Goal: Information Seeking & Learning: Learn about a topic

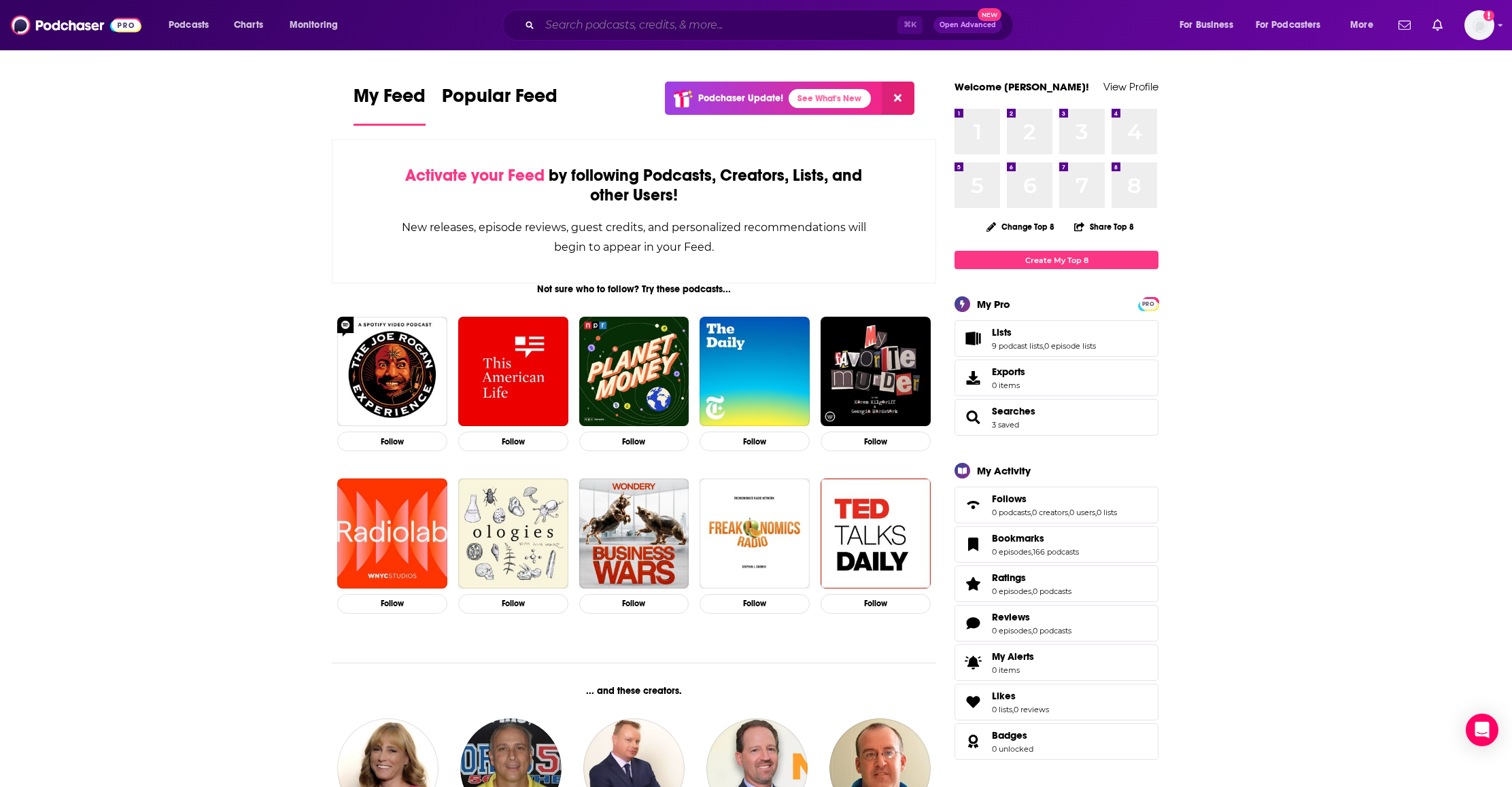
click at [603, 34] on input "Search podcasts, credits, & more..." at bounding box center [719, 24] width 358 height 22
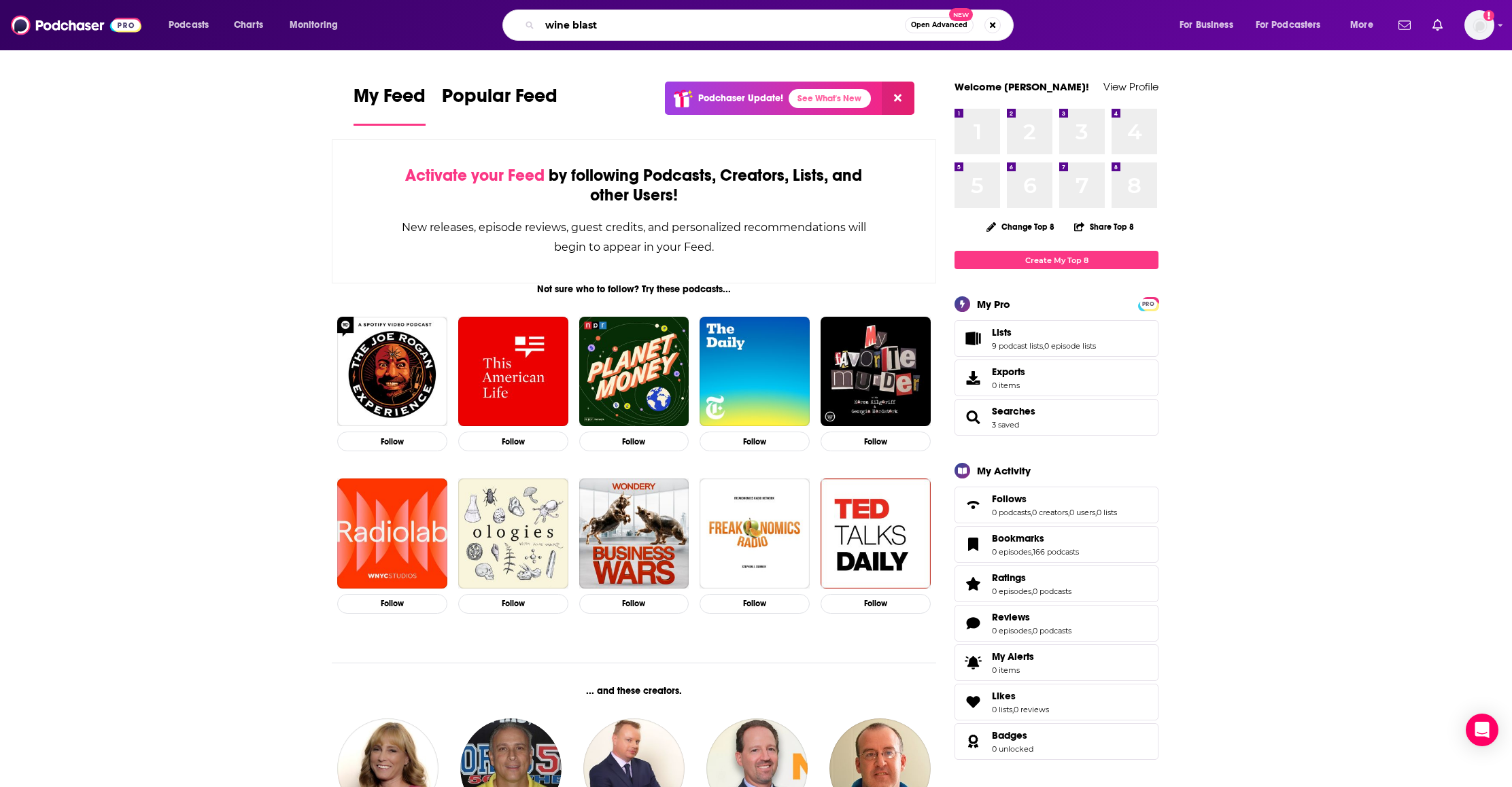
type input "wine blast"
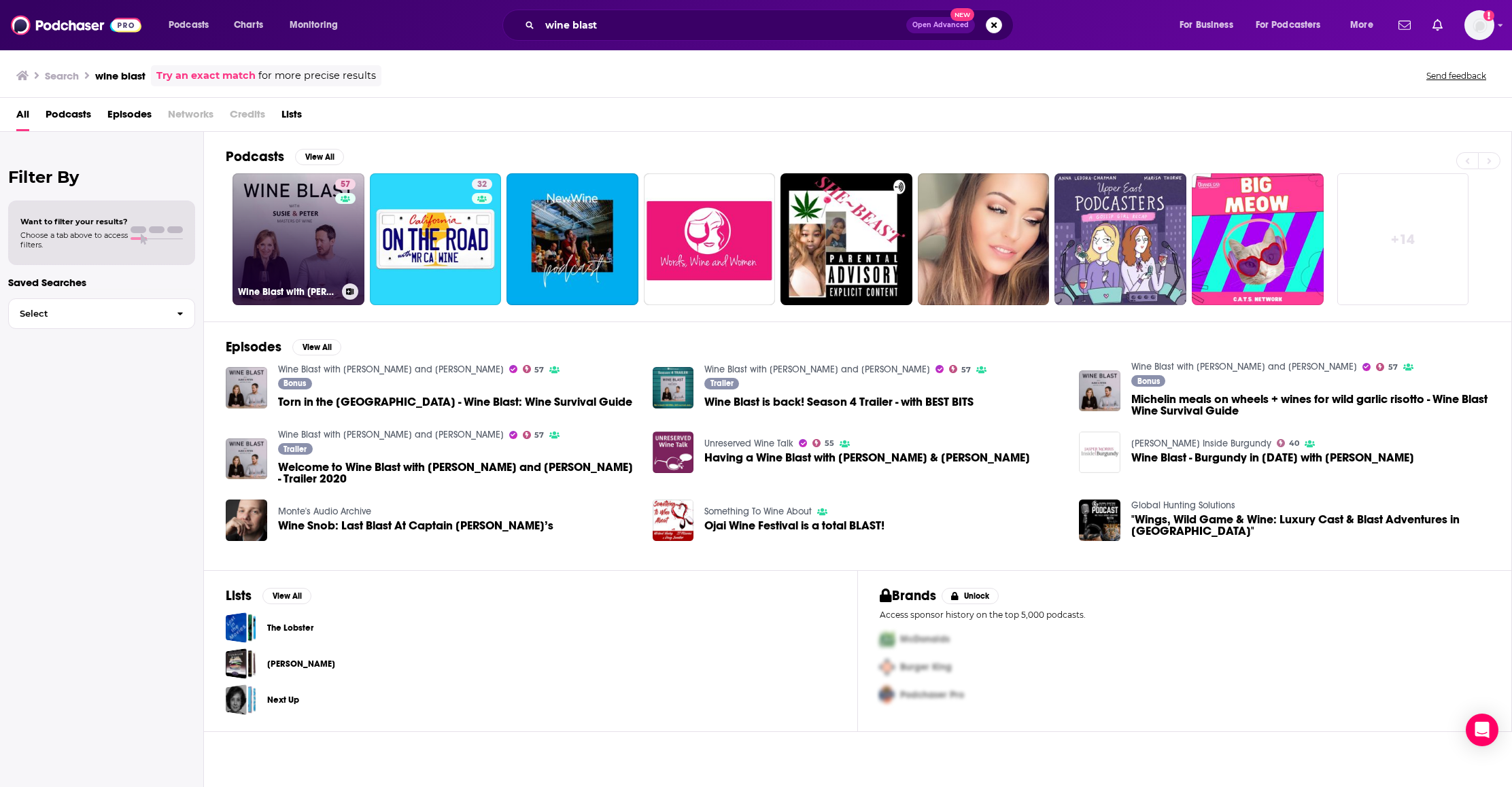
click at [311, 230] on link "57 Wine Blast with [PERSON_NAME] and [PERSON_NAME]" at bounding box center [298, 239] width 132 height 132
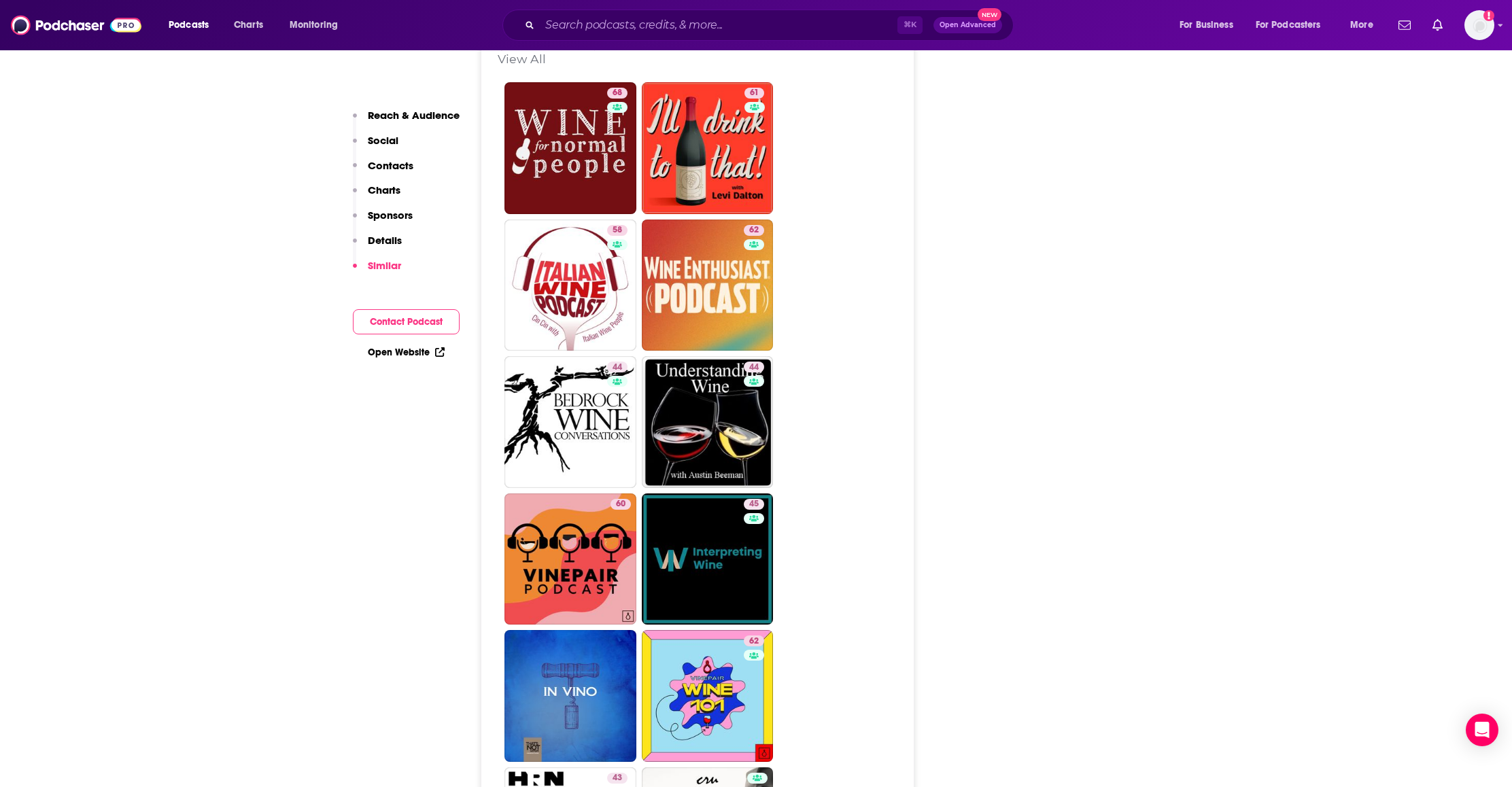
scroll to position [2238, 0]
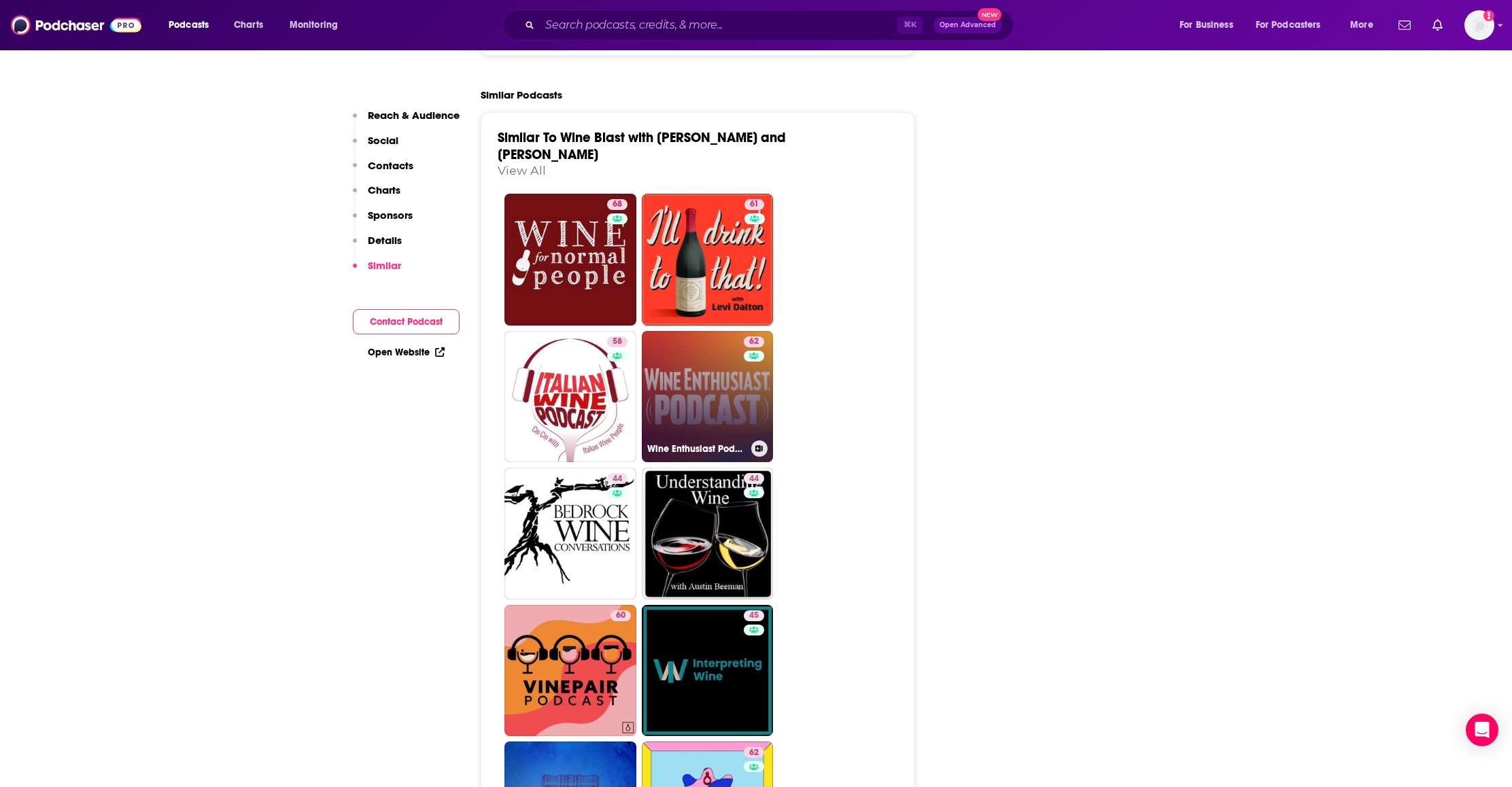
click at [722, 331] on link "62 Wine Enthusiast Podcast" at bounding box center [707, 396] width 132 height 132
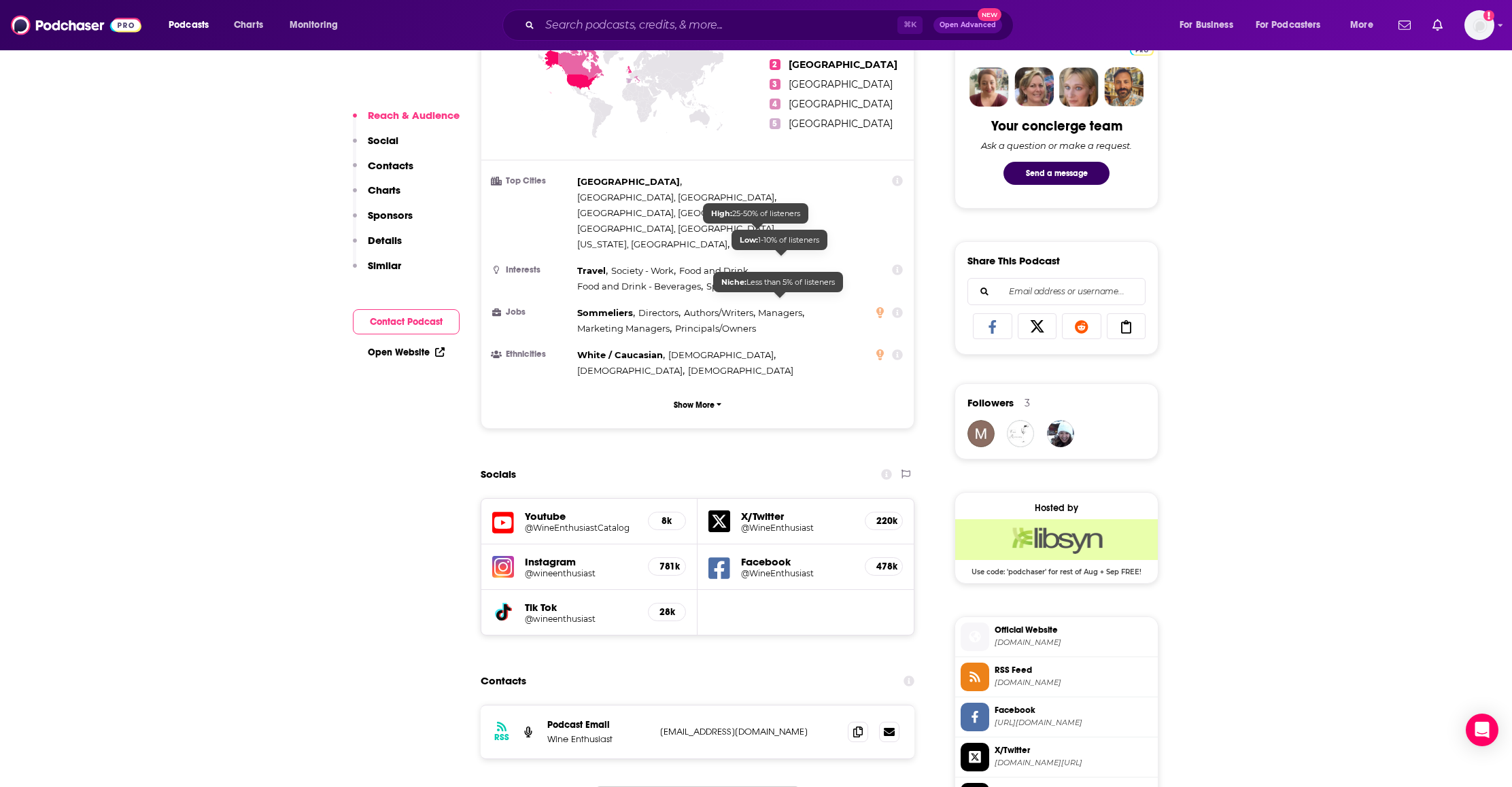
scroll to position [841, 0]
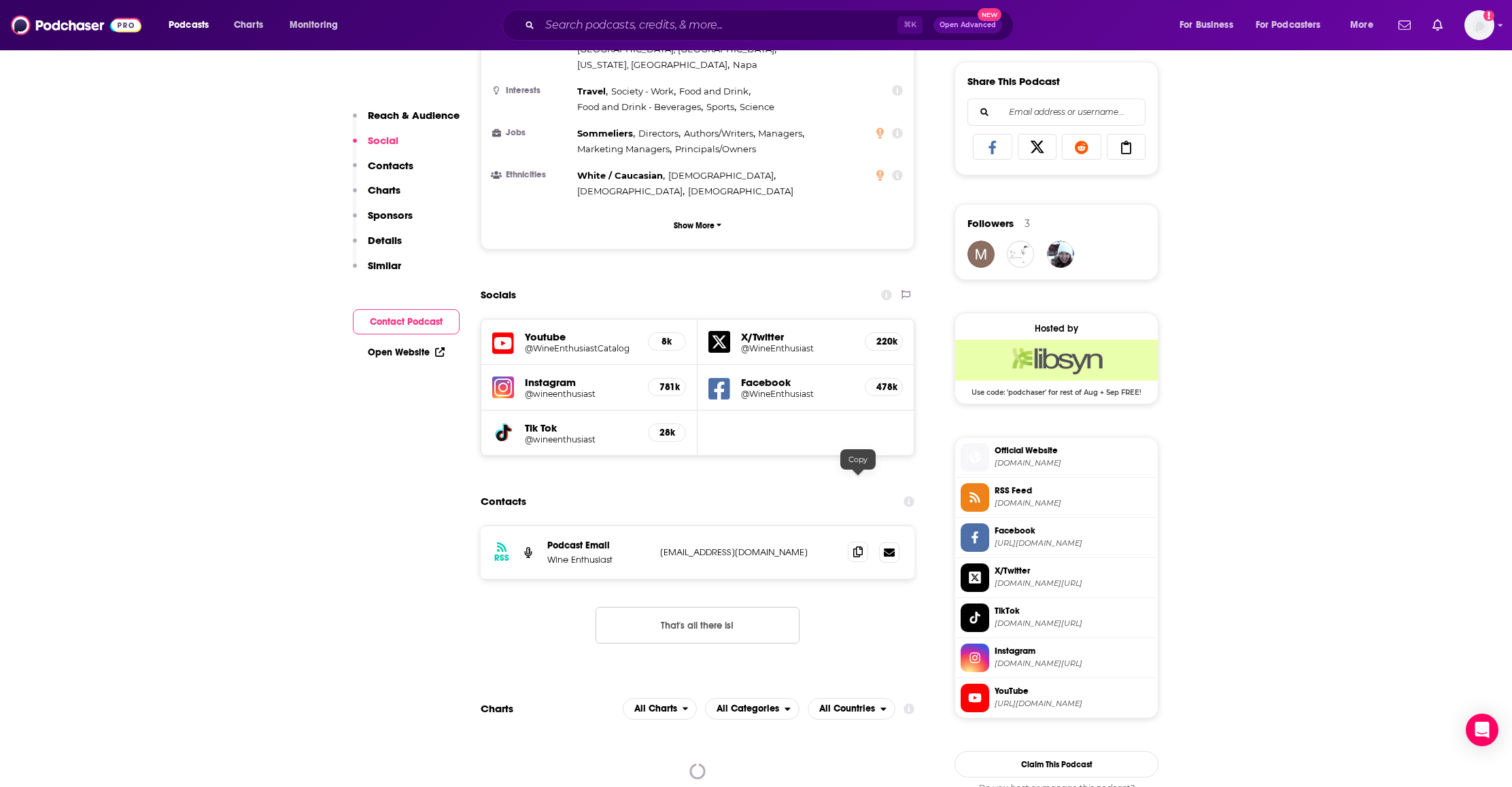
click at [863, 542] on span at bounding box center [858, 552] width 21 height 21
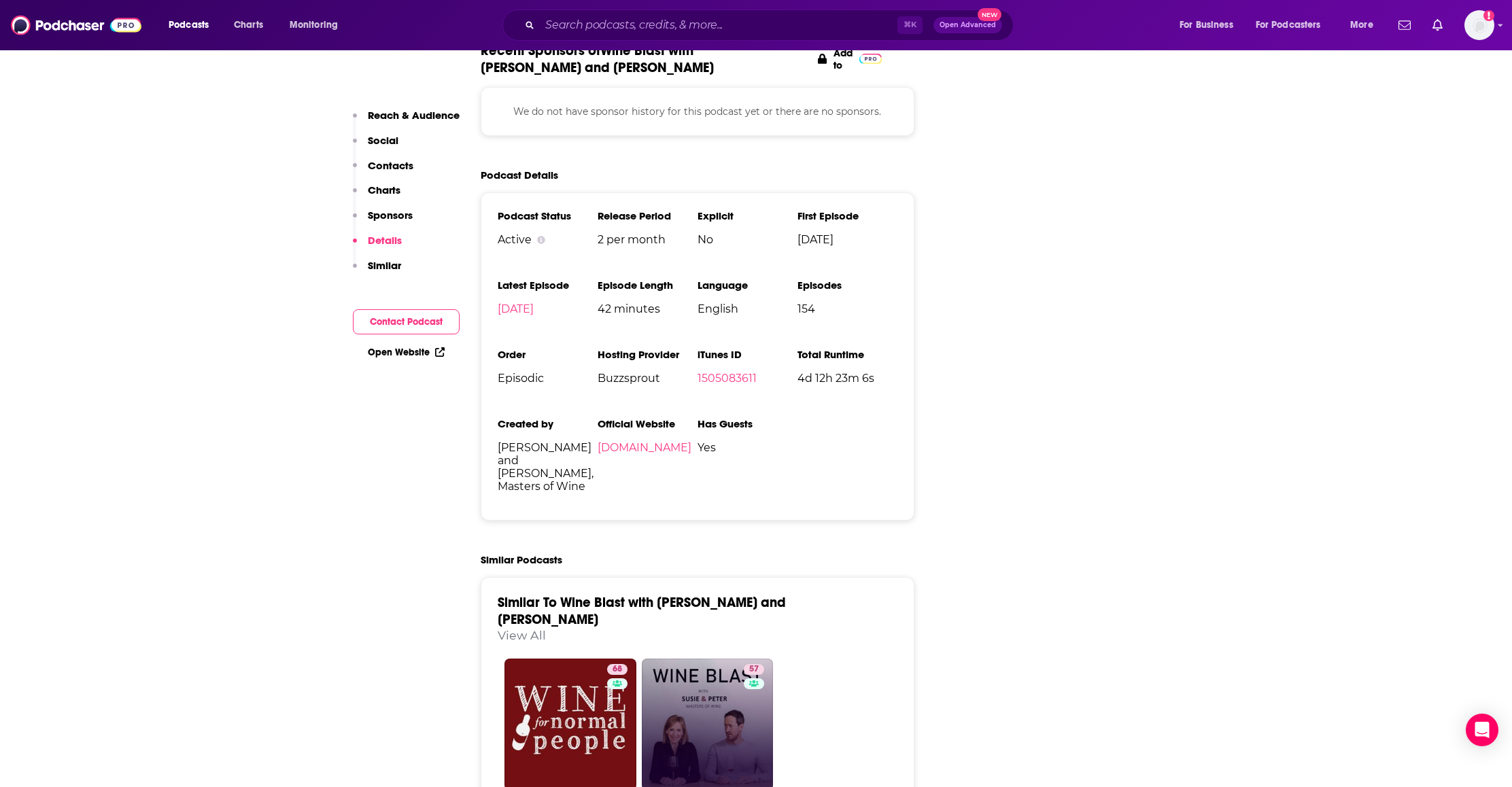
scroll to position [1780, 0]
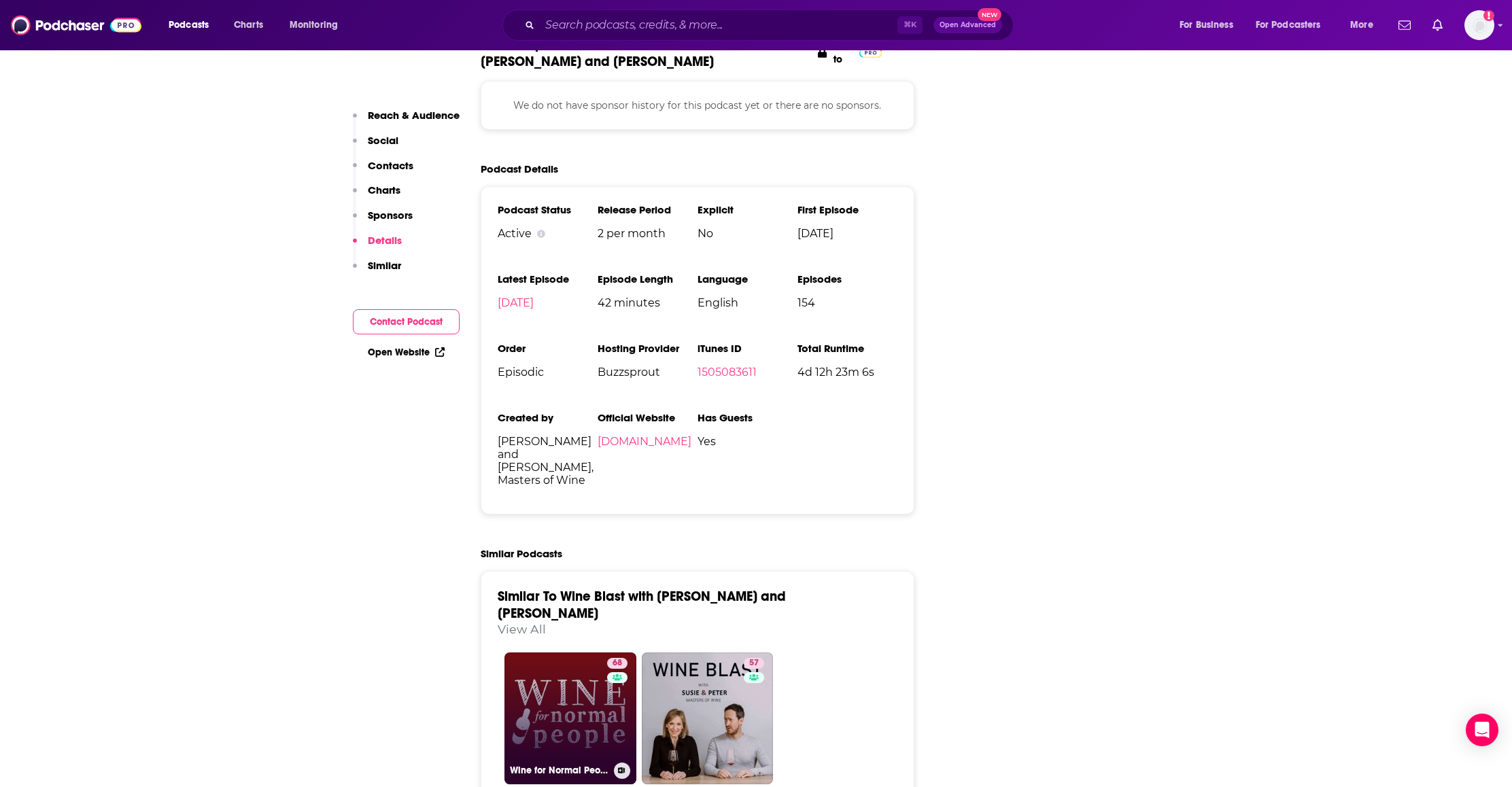
click at [586, 653] on link "68 Wine for Normal People" at bounding box center [570, 719] width 132 height 132
type input "[URL][DOMAIN_NAME]"
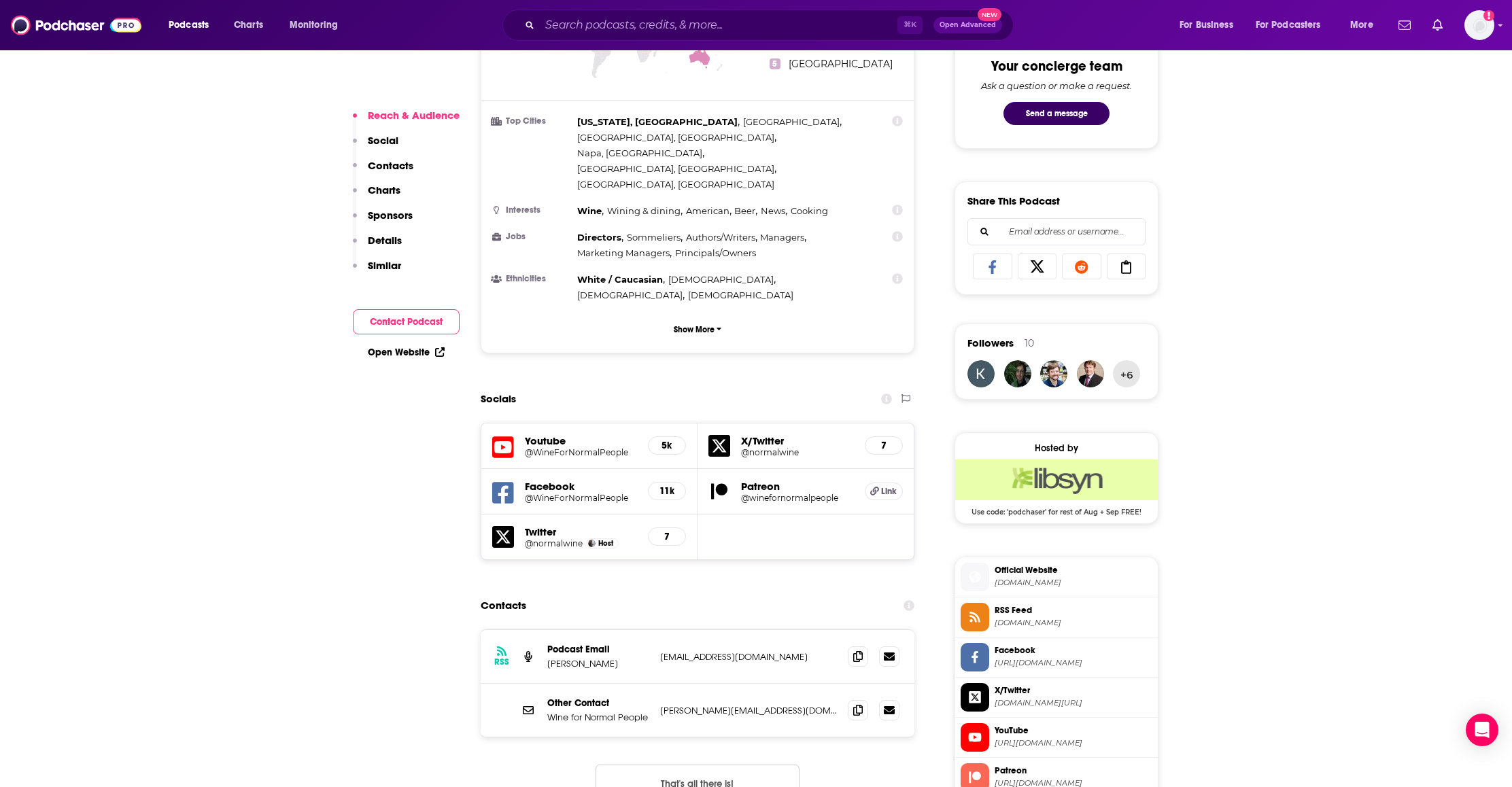
scroll to position [739, 0]
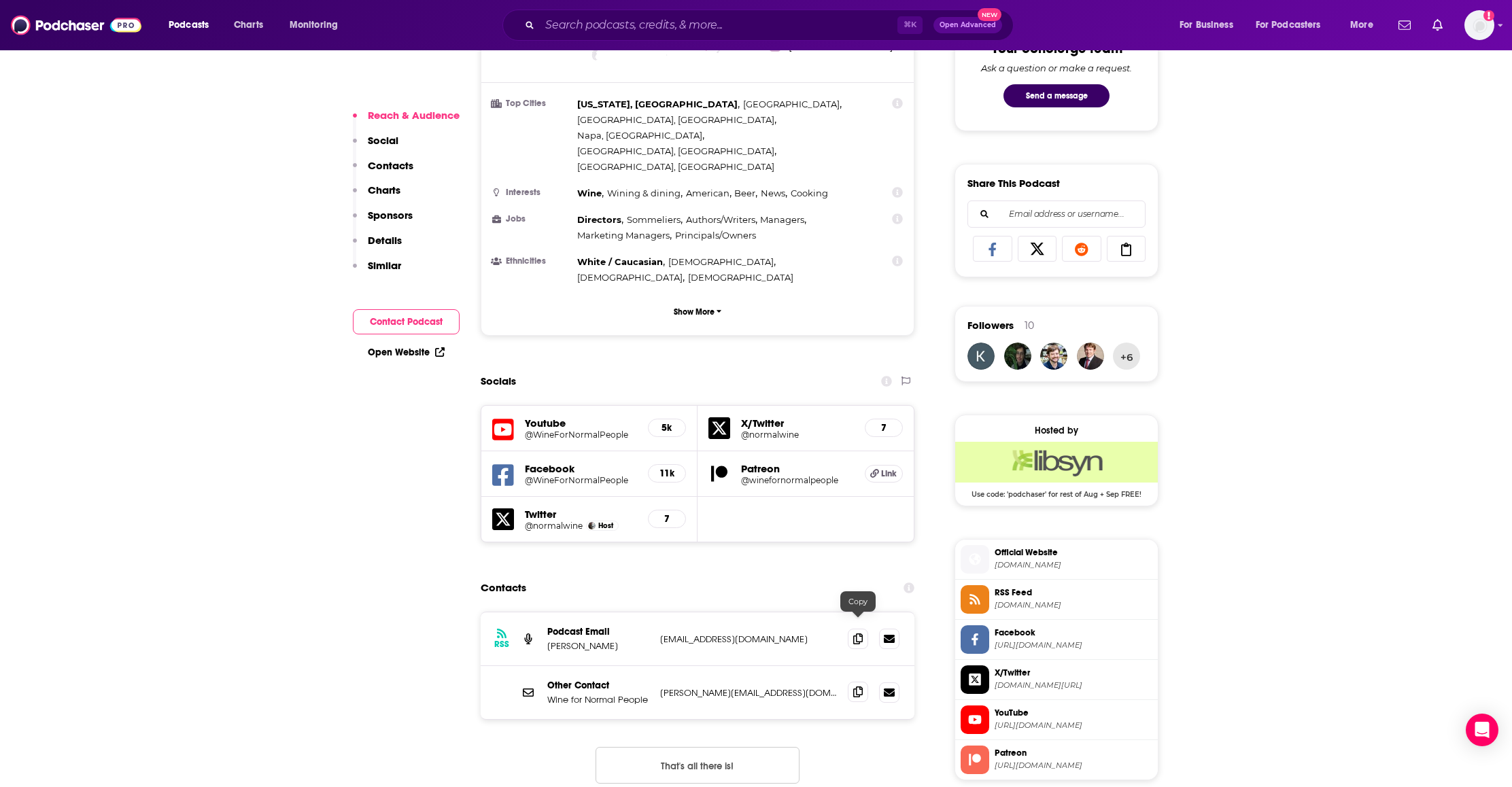
click at [853, 687] on icon at bounding box center [858, 692] width 9 height 11
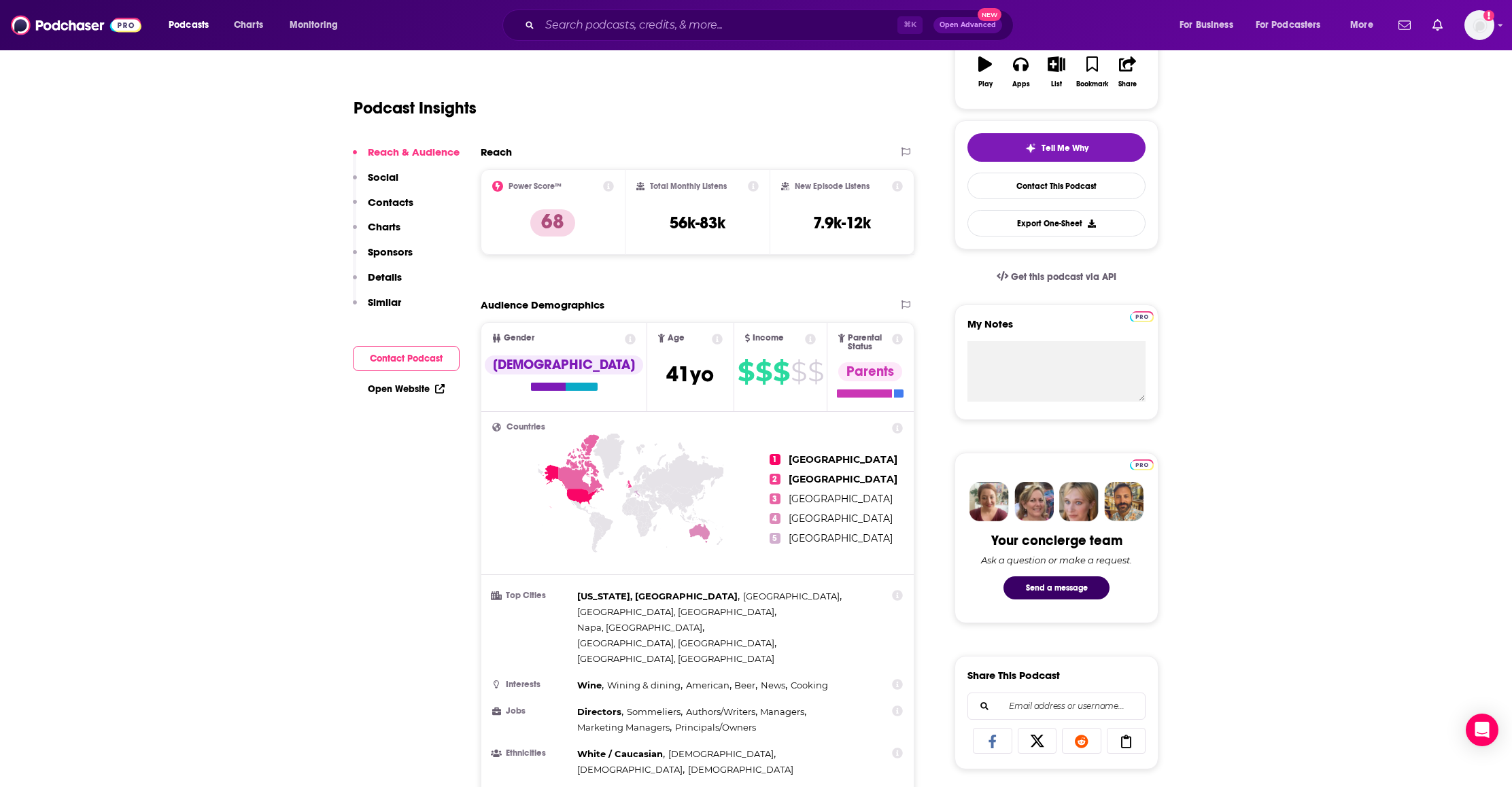
scroll to position [0, 0]
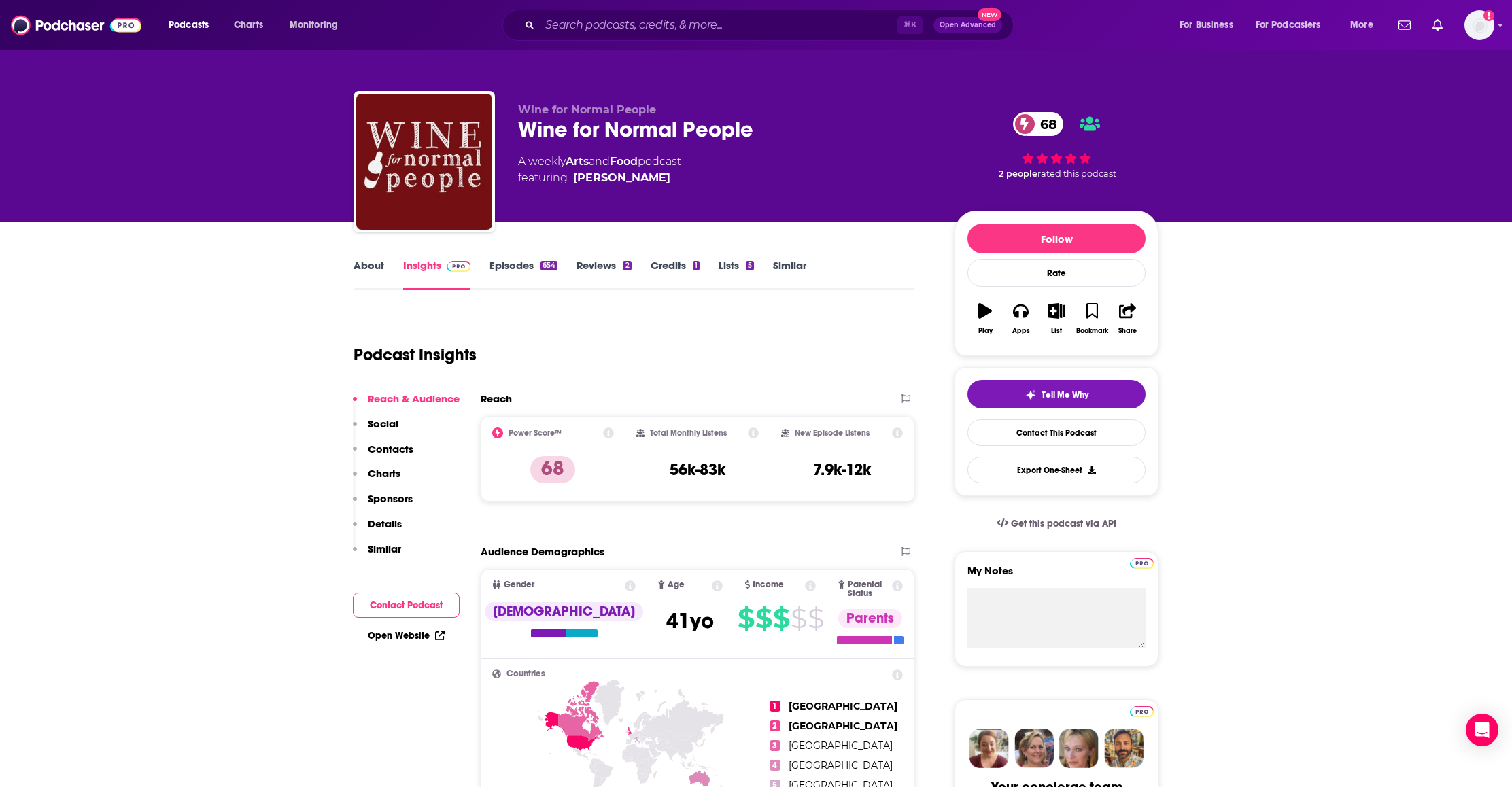
click at [363, 262] on link "About" at bounding box center [368, 274] width 31 height 31
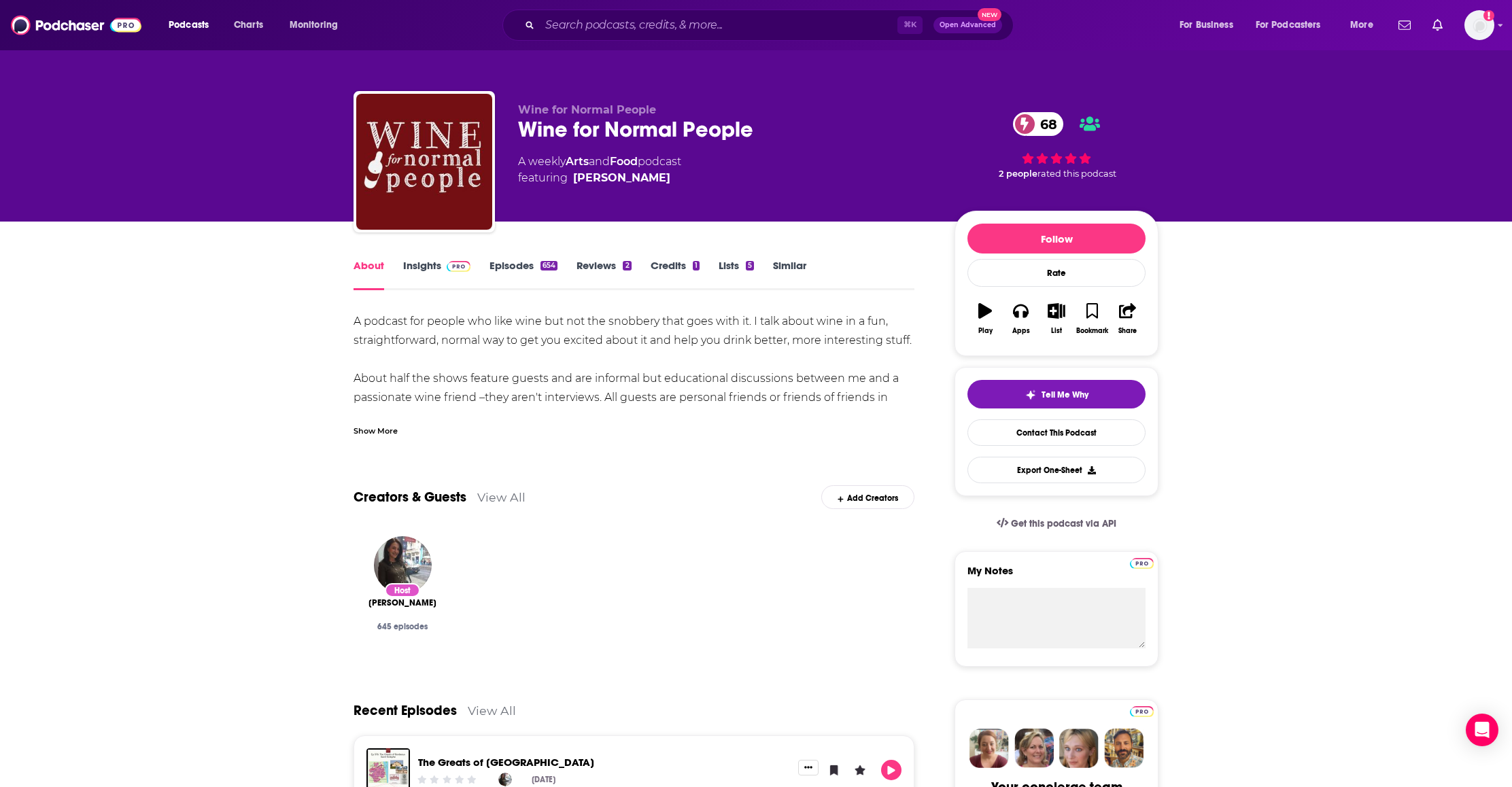
click at [387, 430] on div "Show More" at bounding box center [375, 430] width 44 height 13
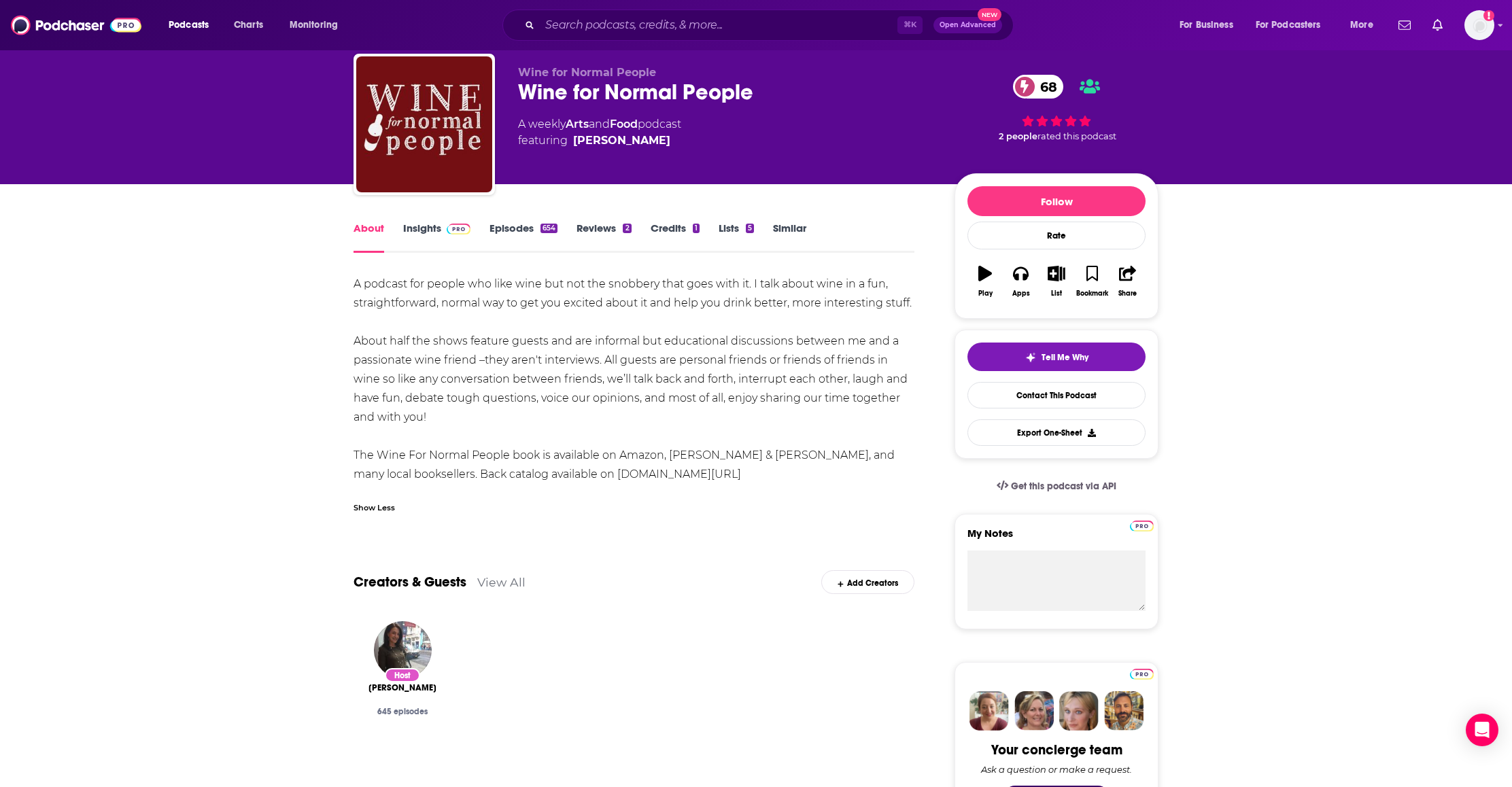
scroll to position [36, 0]
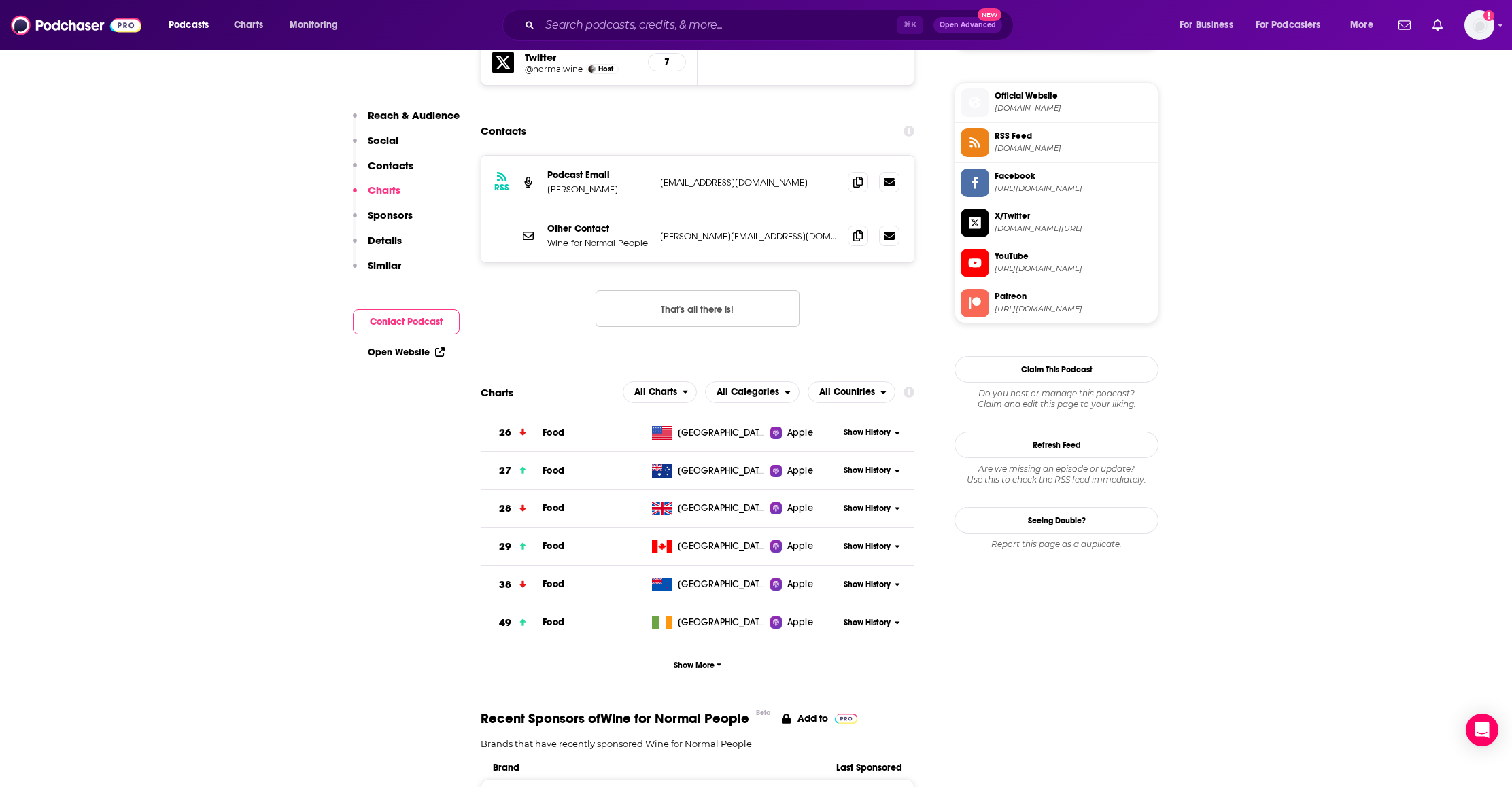
scroll to position [1288, 0]
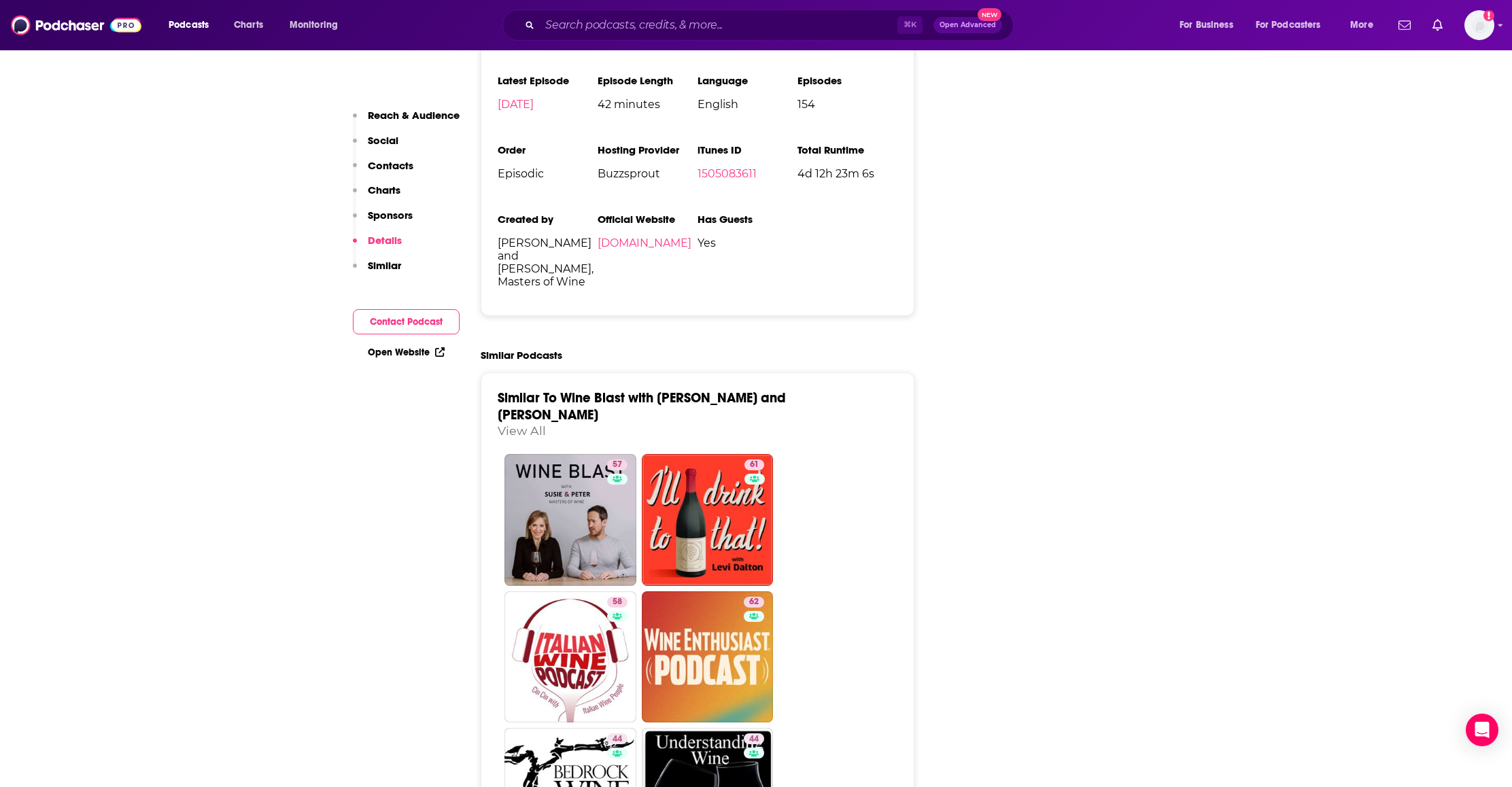
scroll to position [2052, 0]
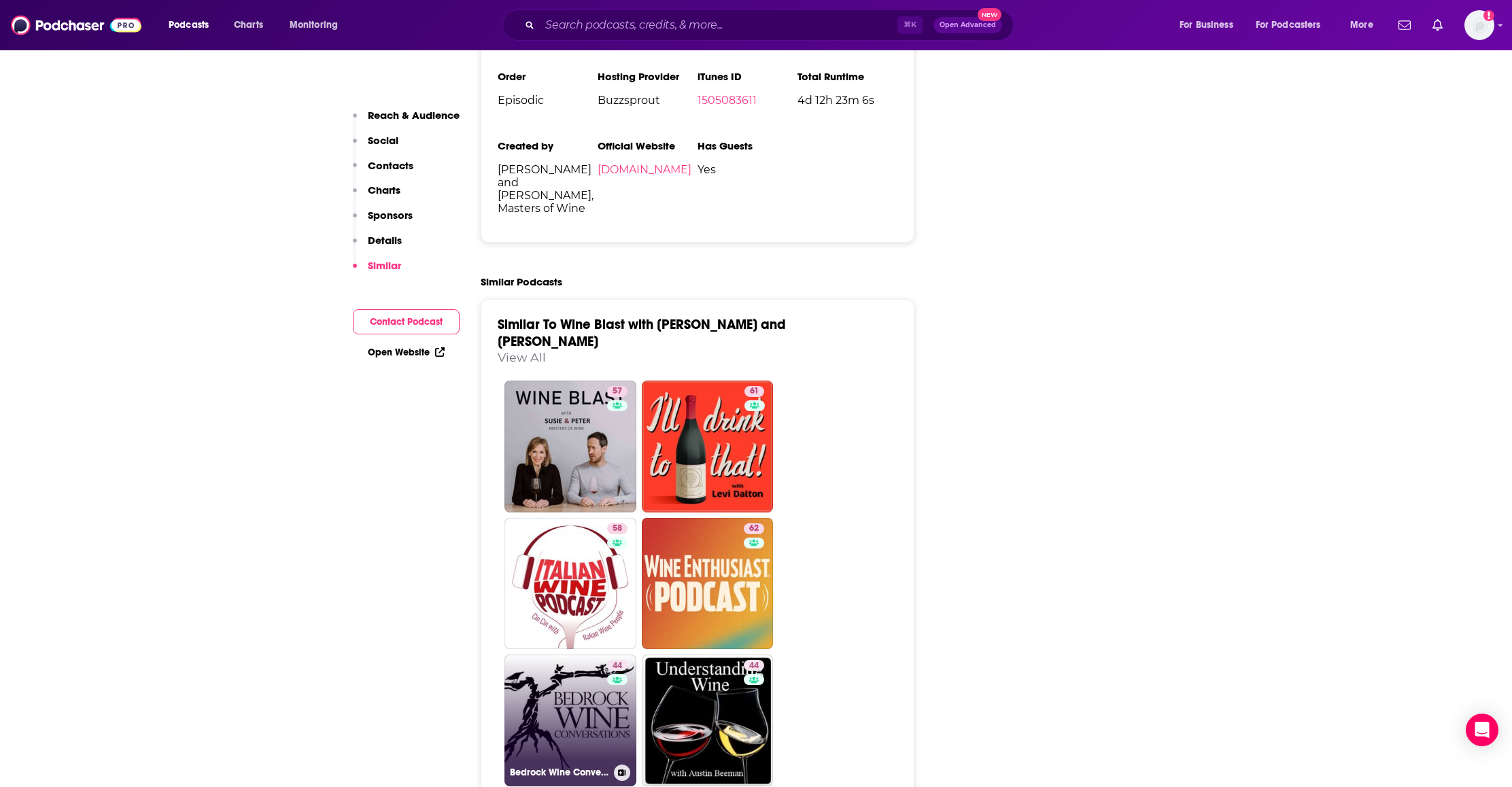
click at [552, 655] on link "44 Bedrock Wine Conversations" at bounding box center [570, 720] width 132 height 132
type input "[URL][DOMAIN_NAME]"
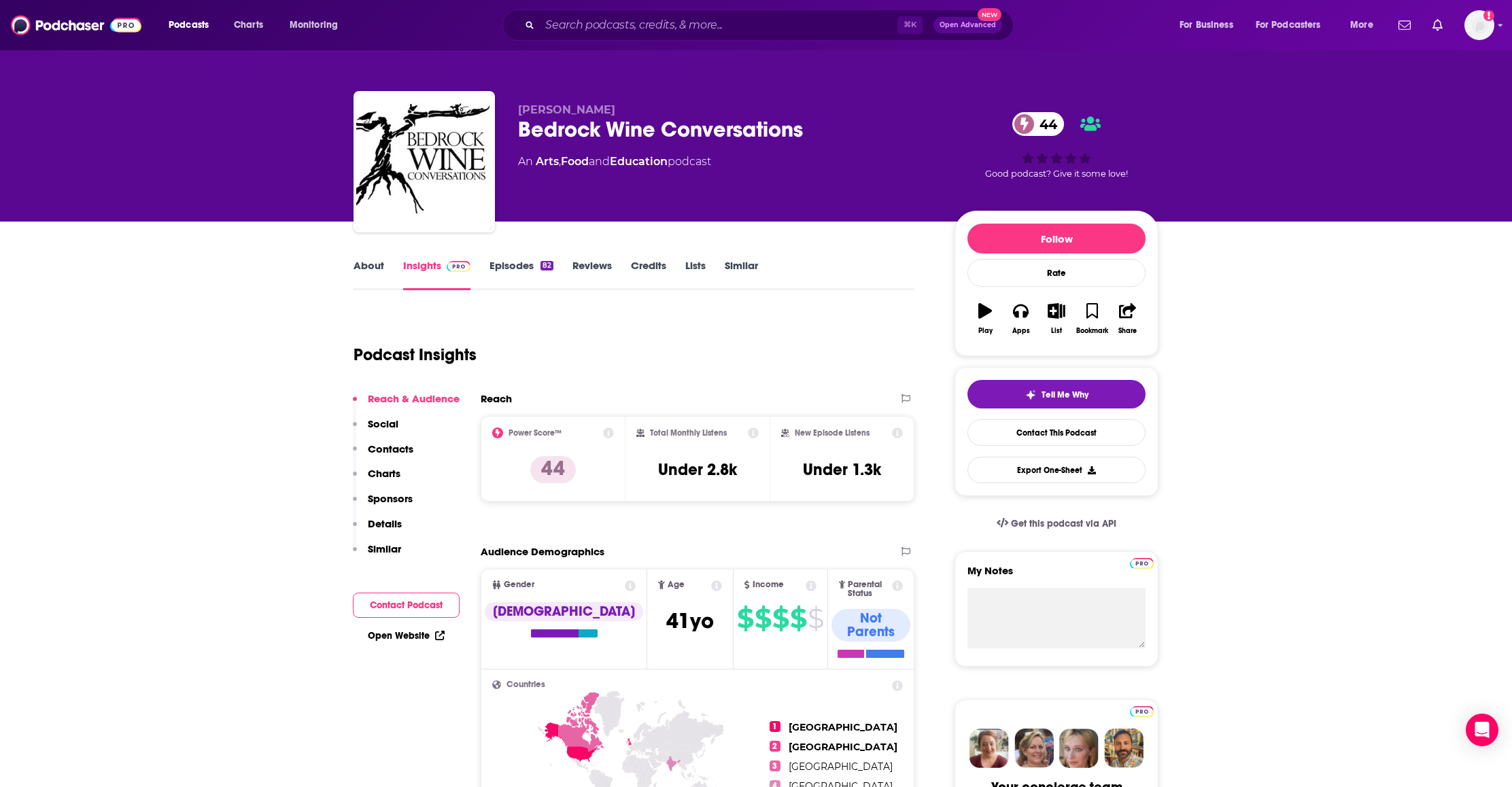
click at [370, 266] on link "About" at bounding box center [368, 274] width 31 height 31
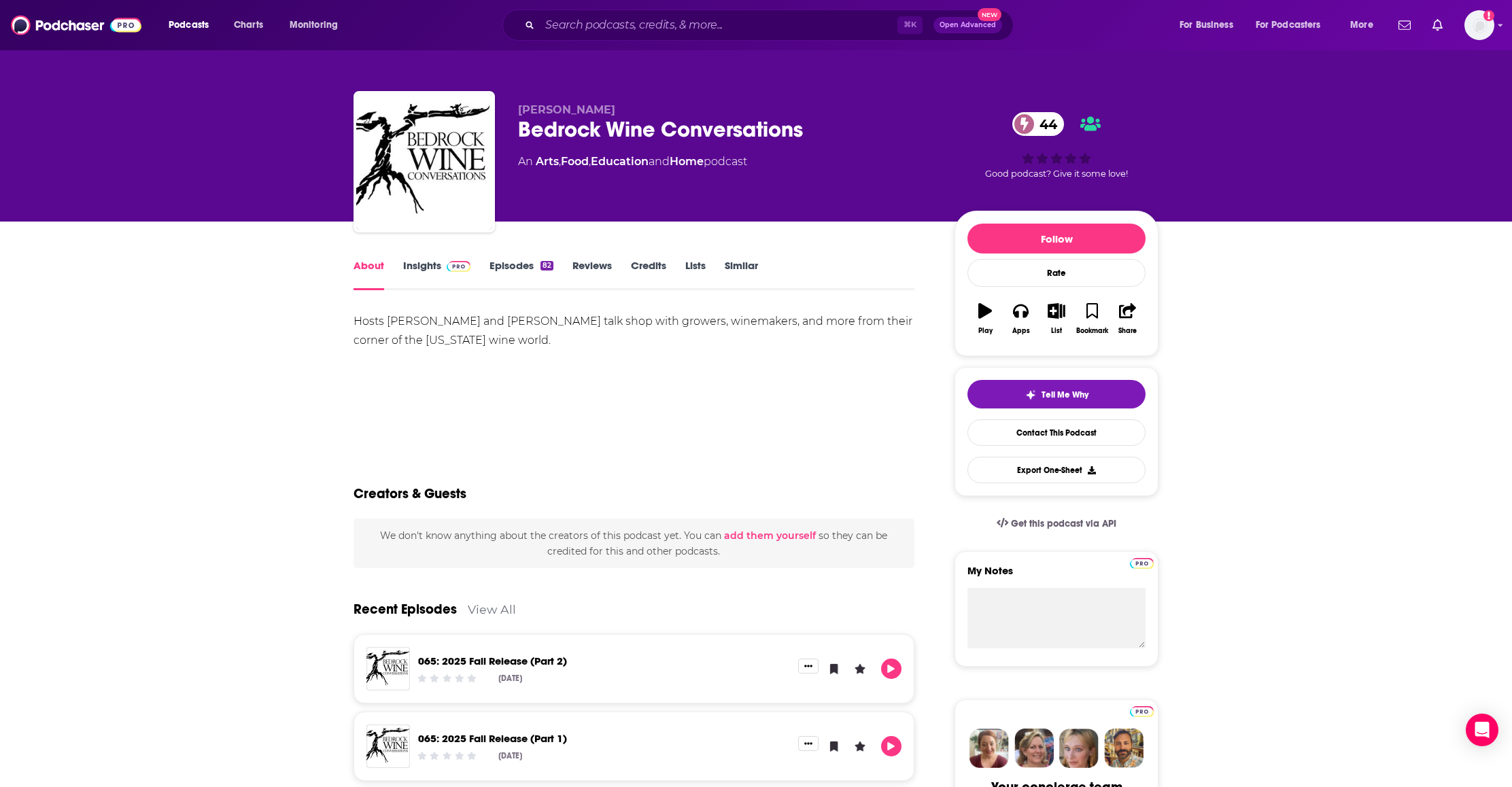
click at [512, 270] on link "Episodes 82" at bounding box center [521, 274] width 64 height 31
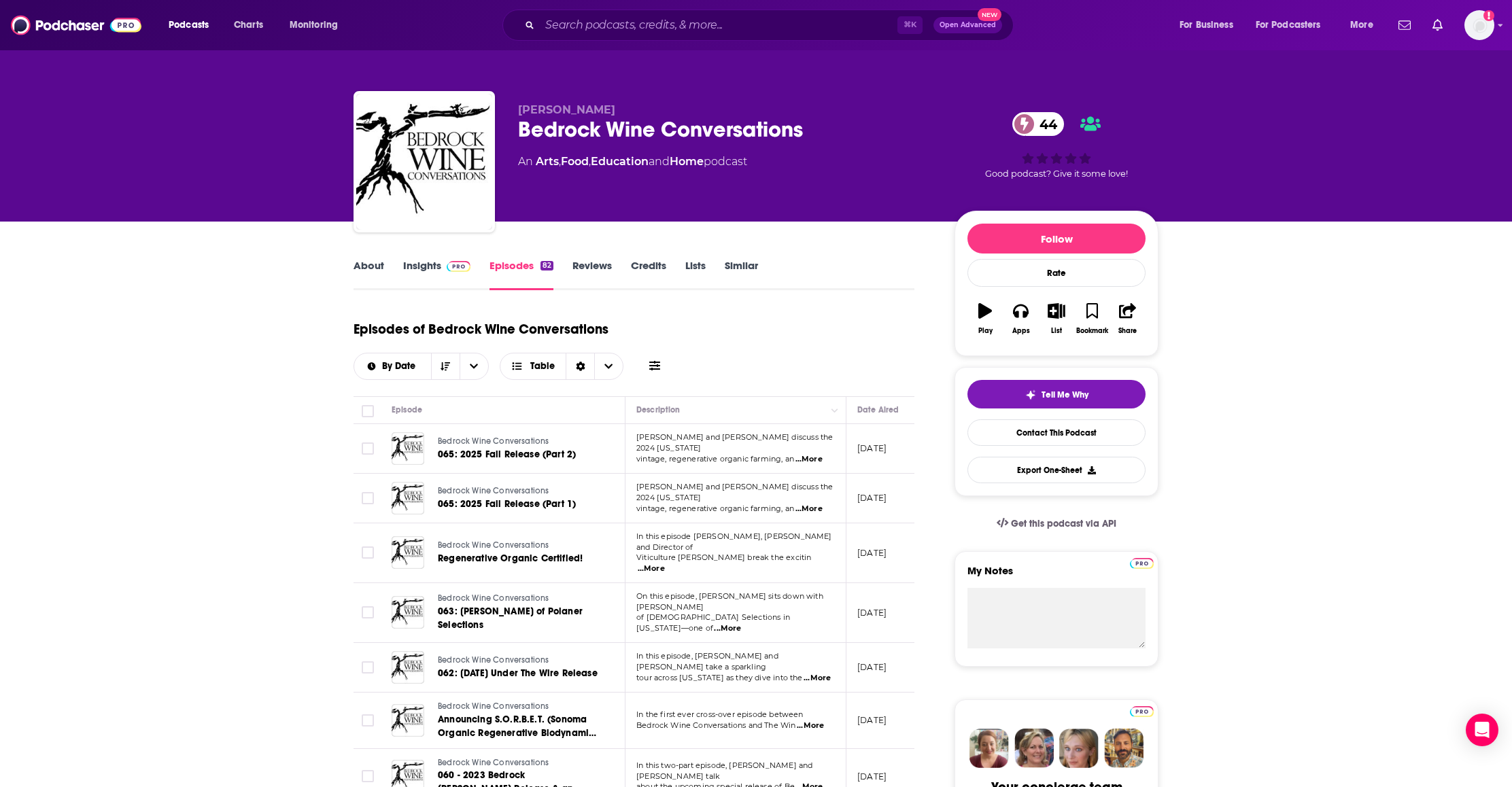
click at [741, 623] on span "...More" at bounding box center [727, 629] width 27 height 11
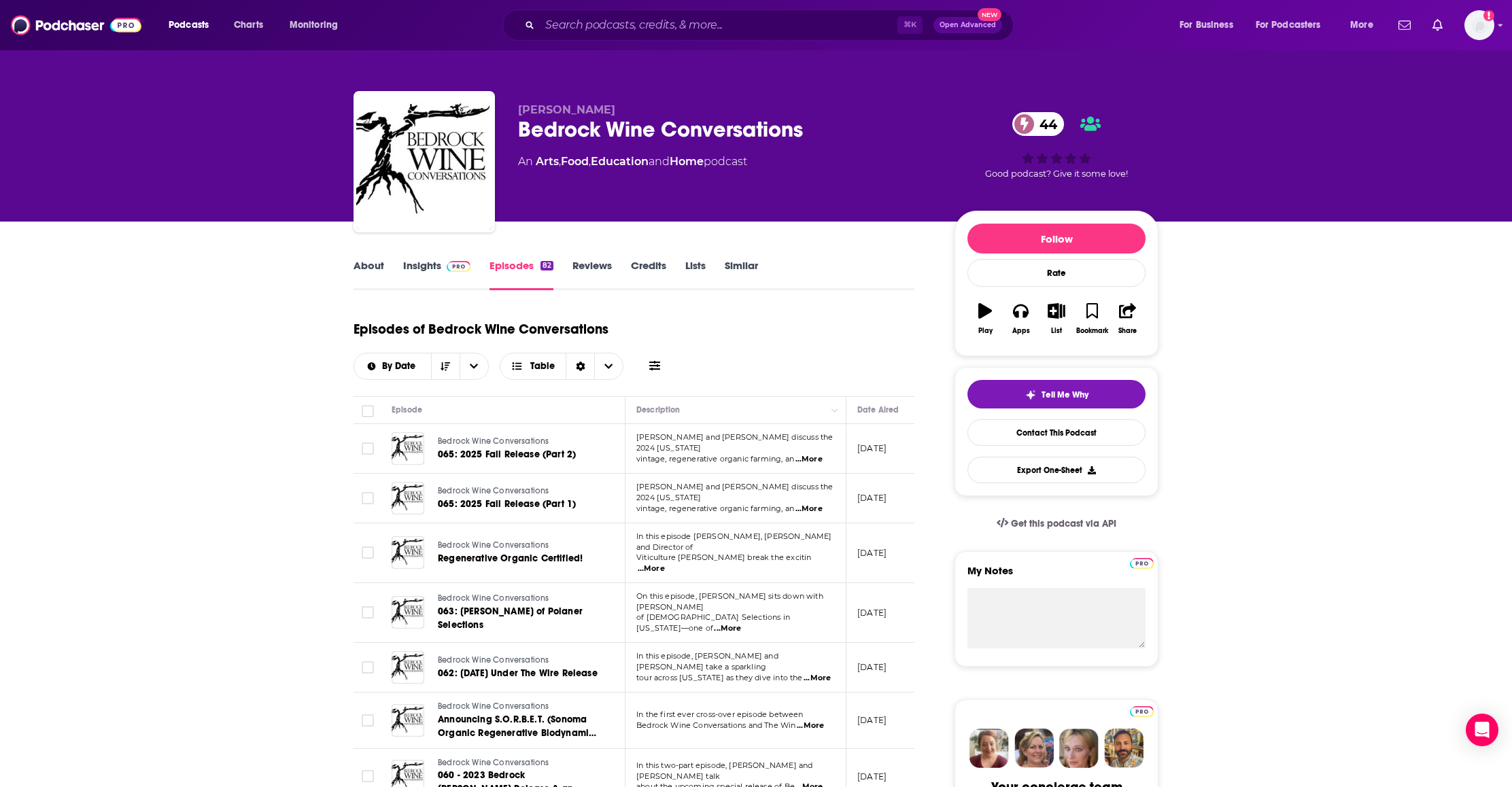
click at [368, 262] on link "About" at bounding box center [368, 274] width 31 height 31
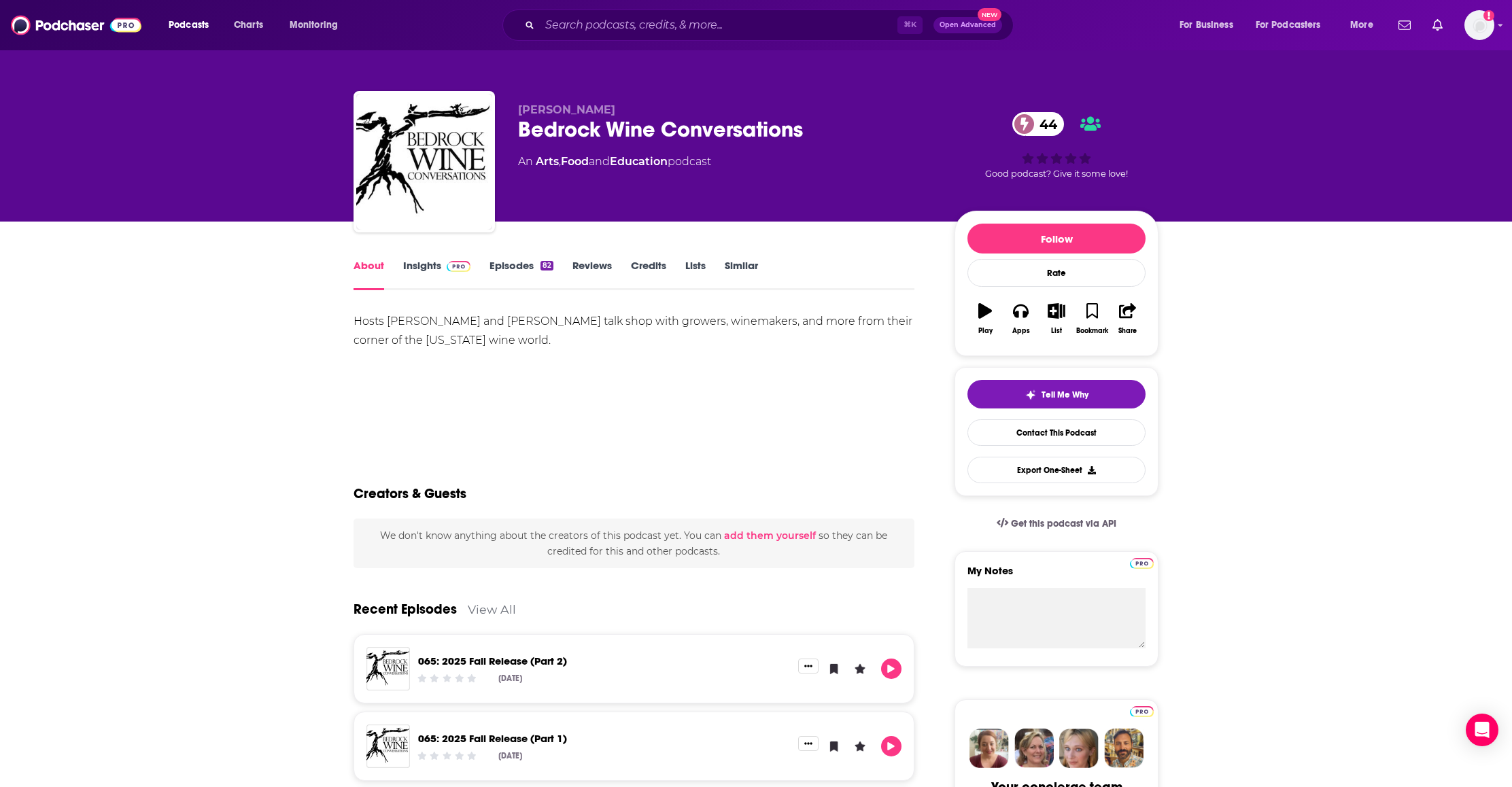
click at [412, 263] on link "Insights" at bounding box center [437, 274] width 67 height 31
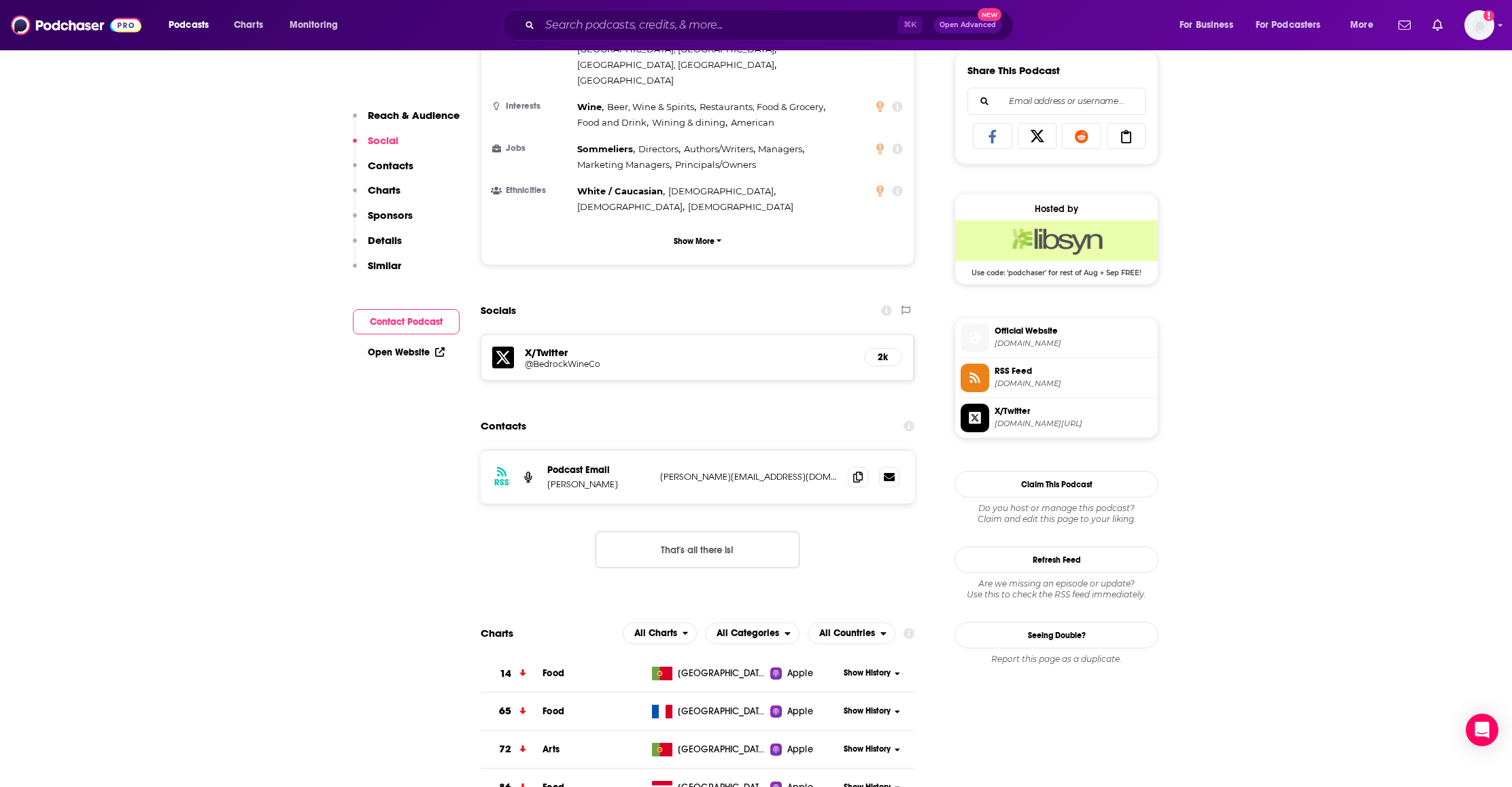
scroll to position [907, 0]
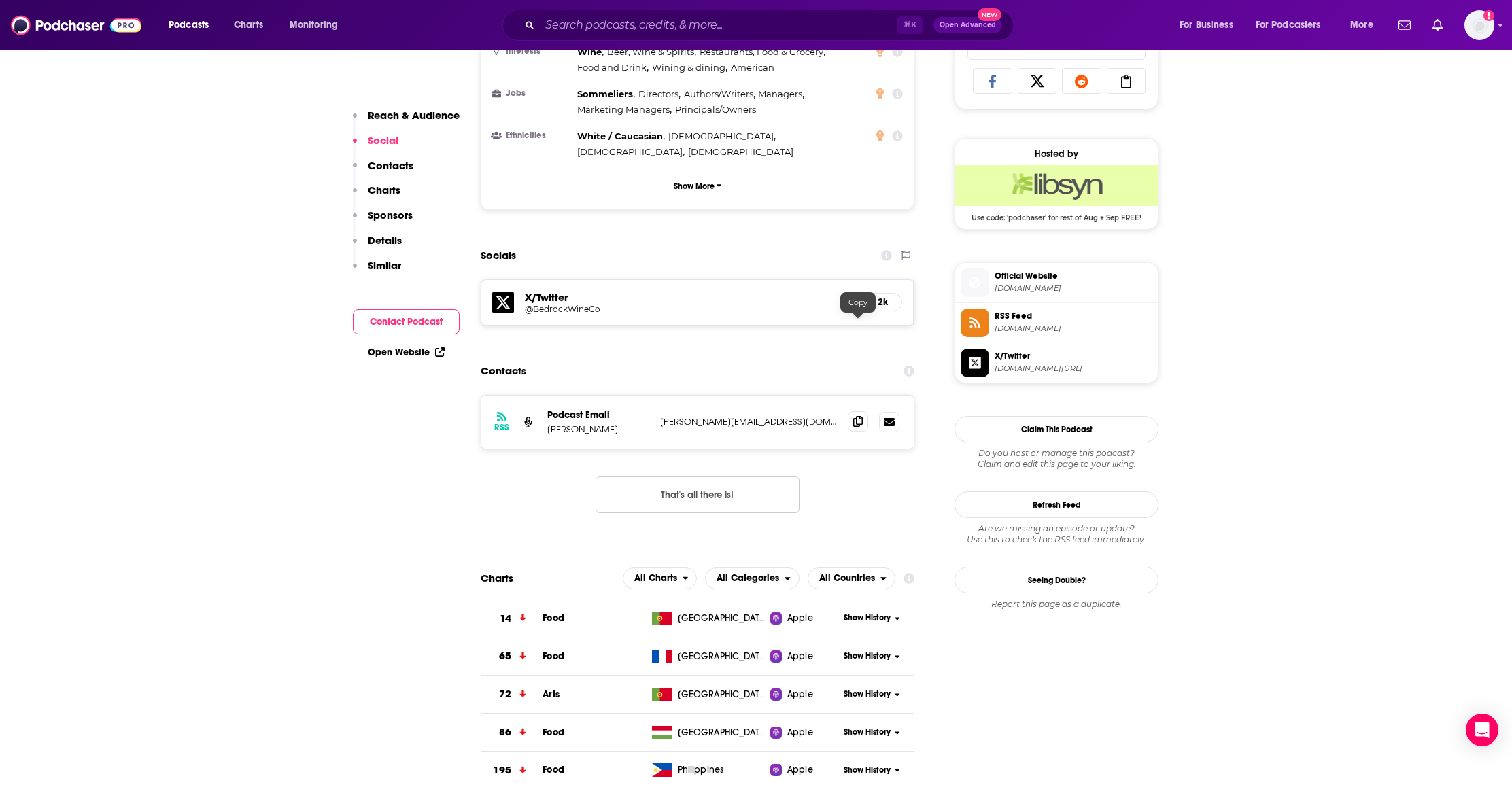
click at [860, 416] on icon at bounding box center [858, 422] width 9 height 11
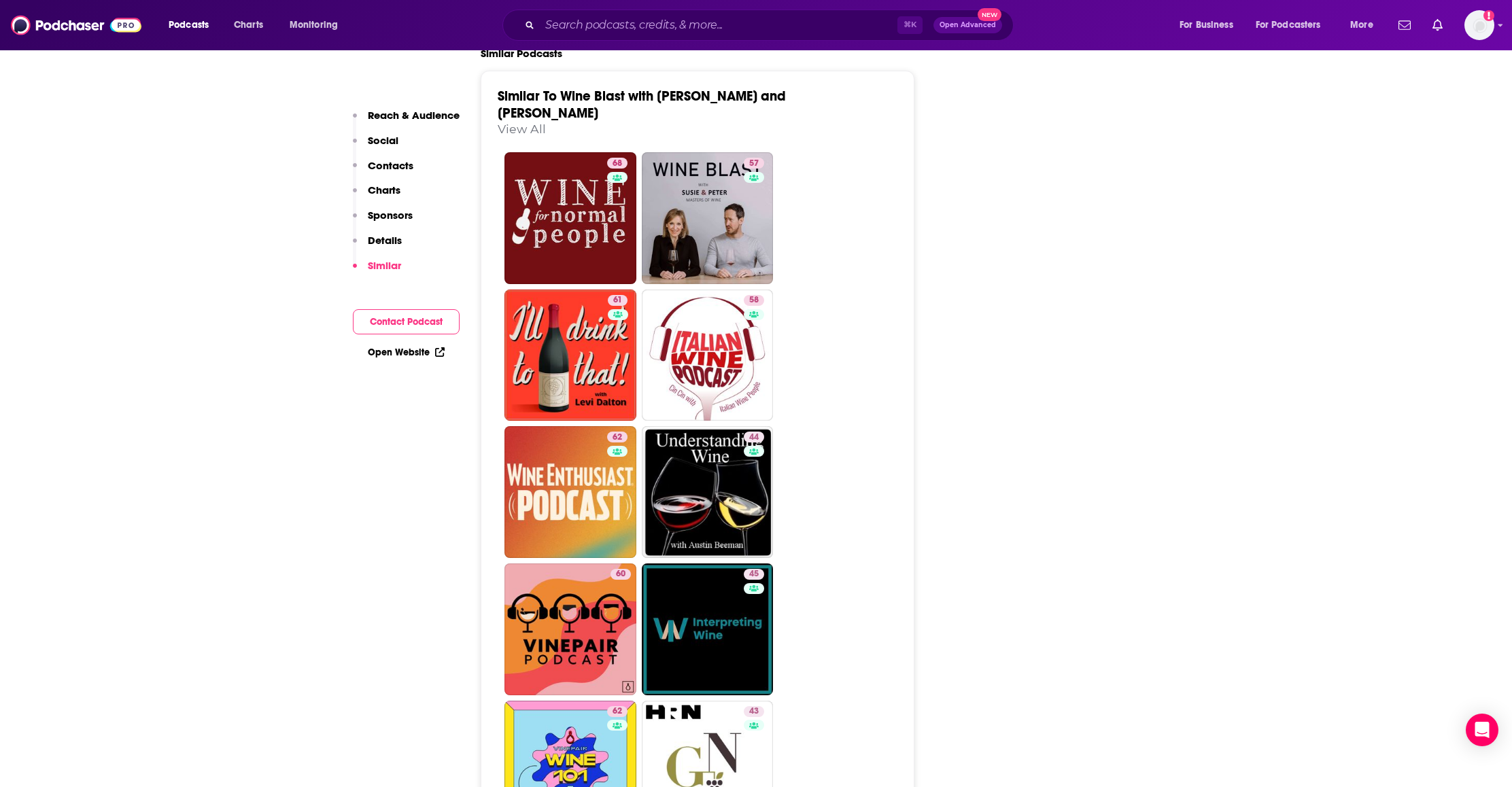
scroll to position [2219, 0]
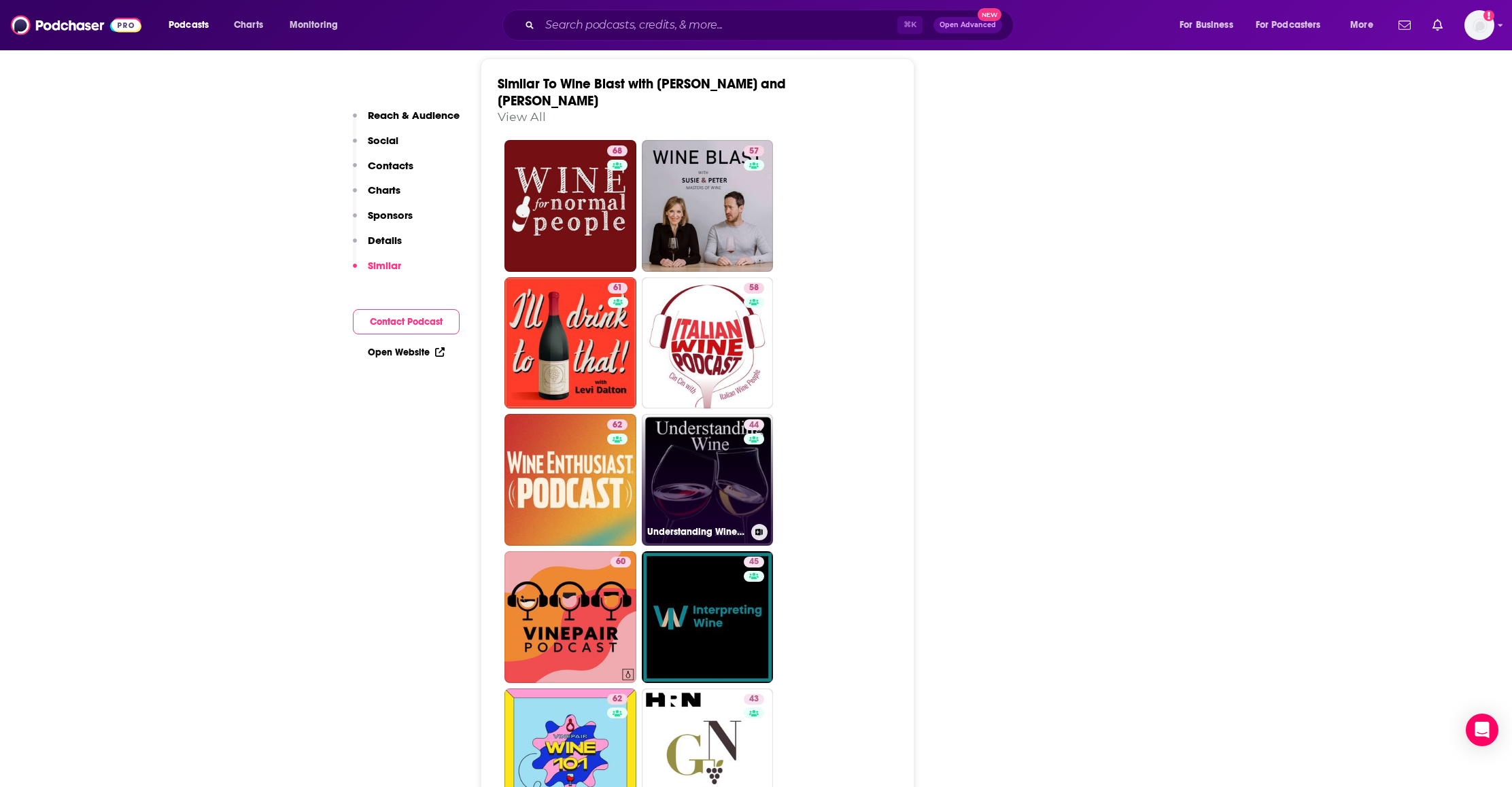
click at [706, 414] on link "44 Understanding Wine with [PERSON_NAME] | Video | Wine Country Travel | Wine L…" at bounding box center [707, 480] width 132 height 132
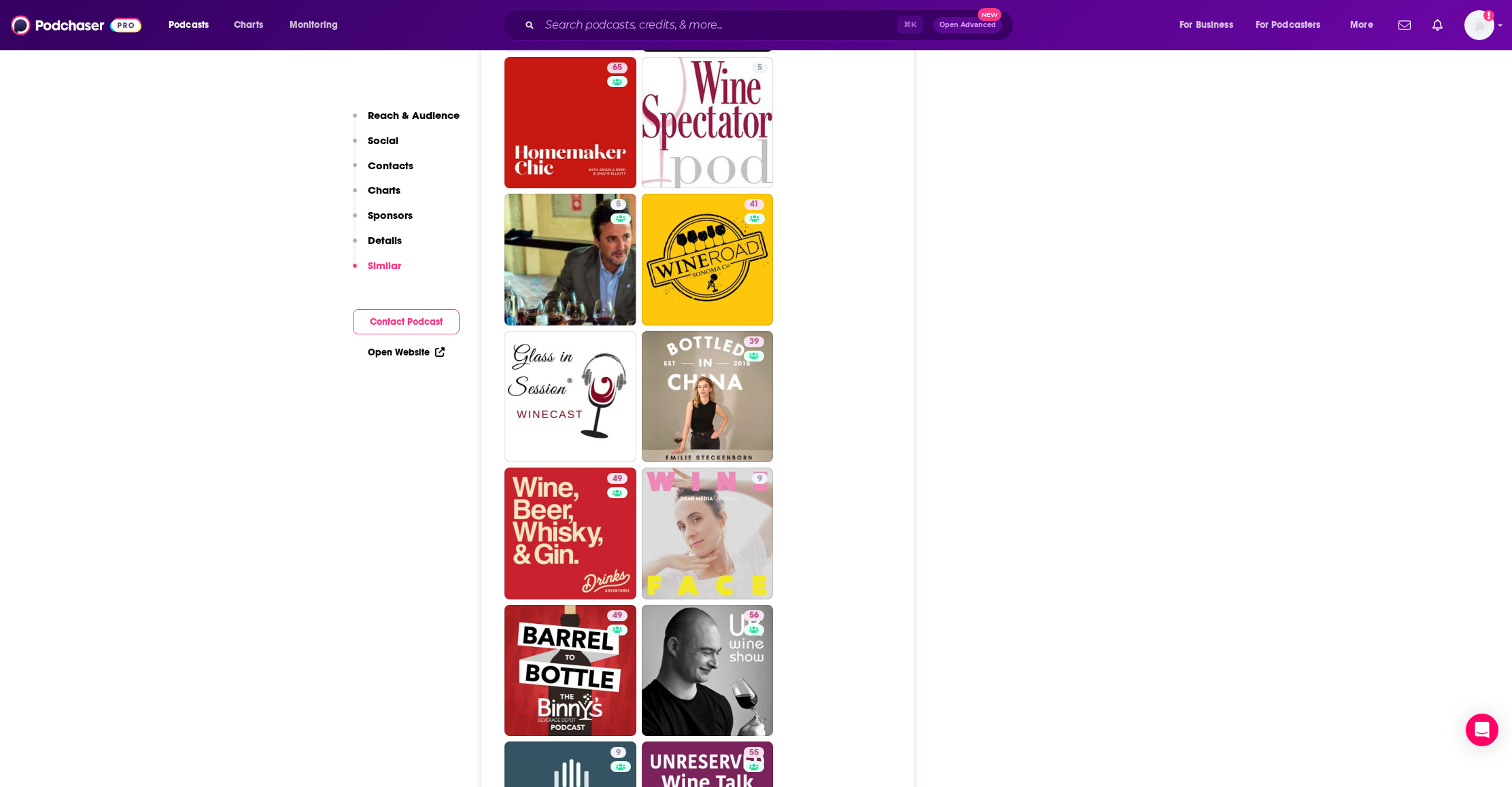
scroll to position [3079, 0]
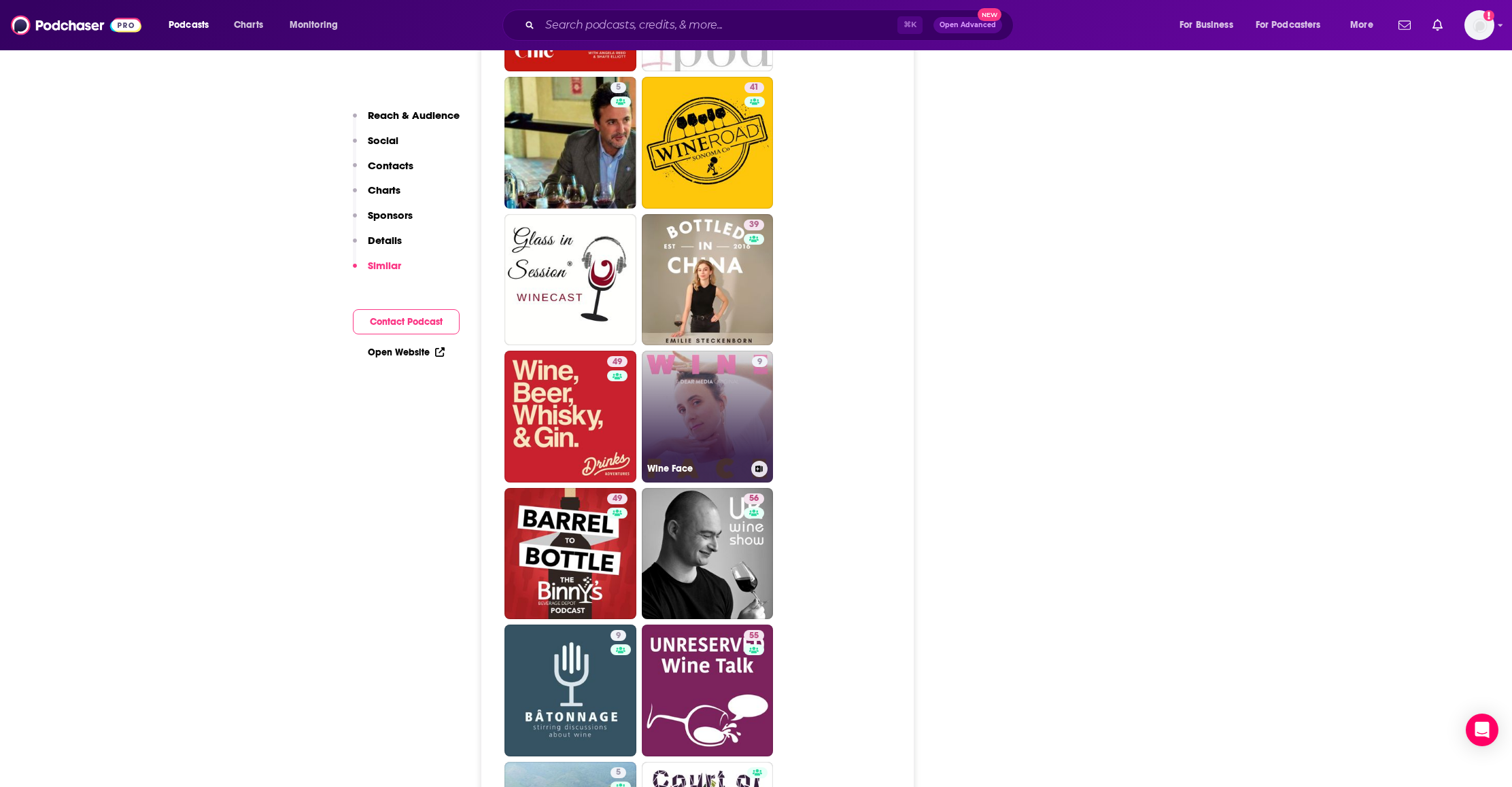
click at [696, 350] on link "9 Wine Face" at bounding box center [707, 416] width 132 height 132
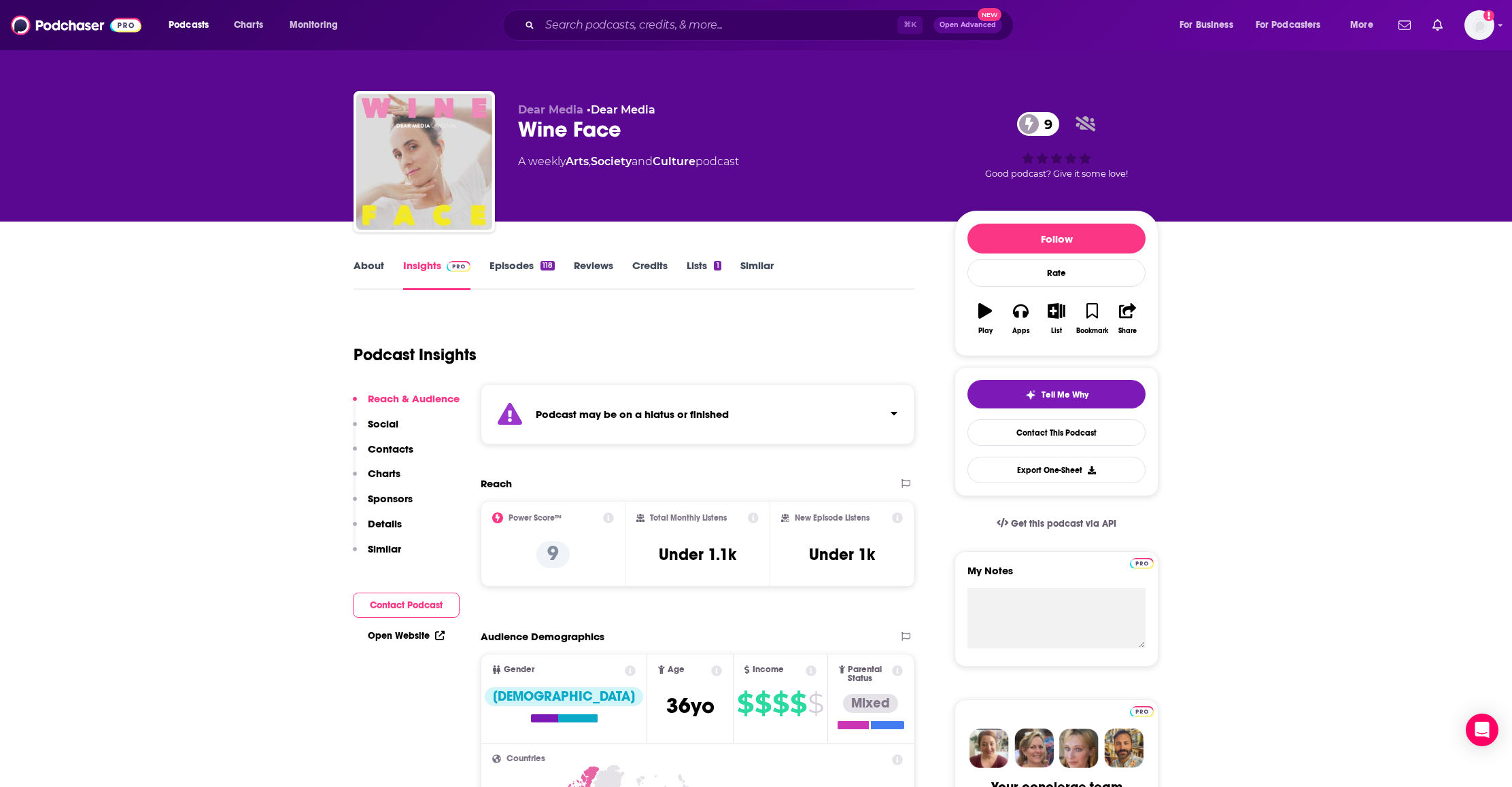
type input "[URL][DOMAIN_NAME]"
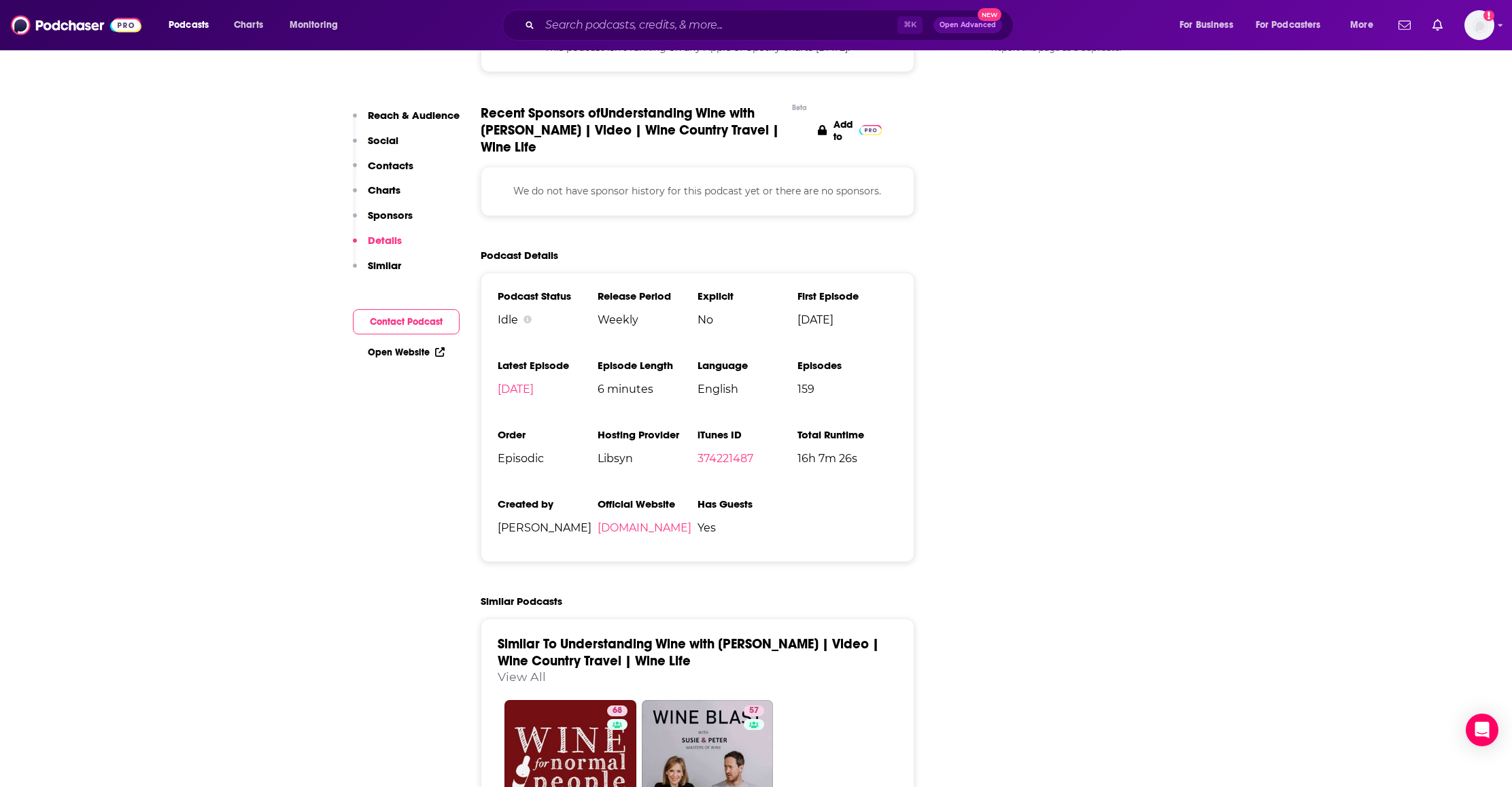
scroll to position [1539, 0]
